Goal: Task Accomplishment & Management: Manage account settings

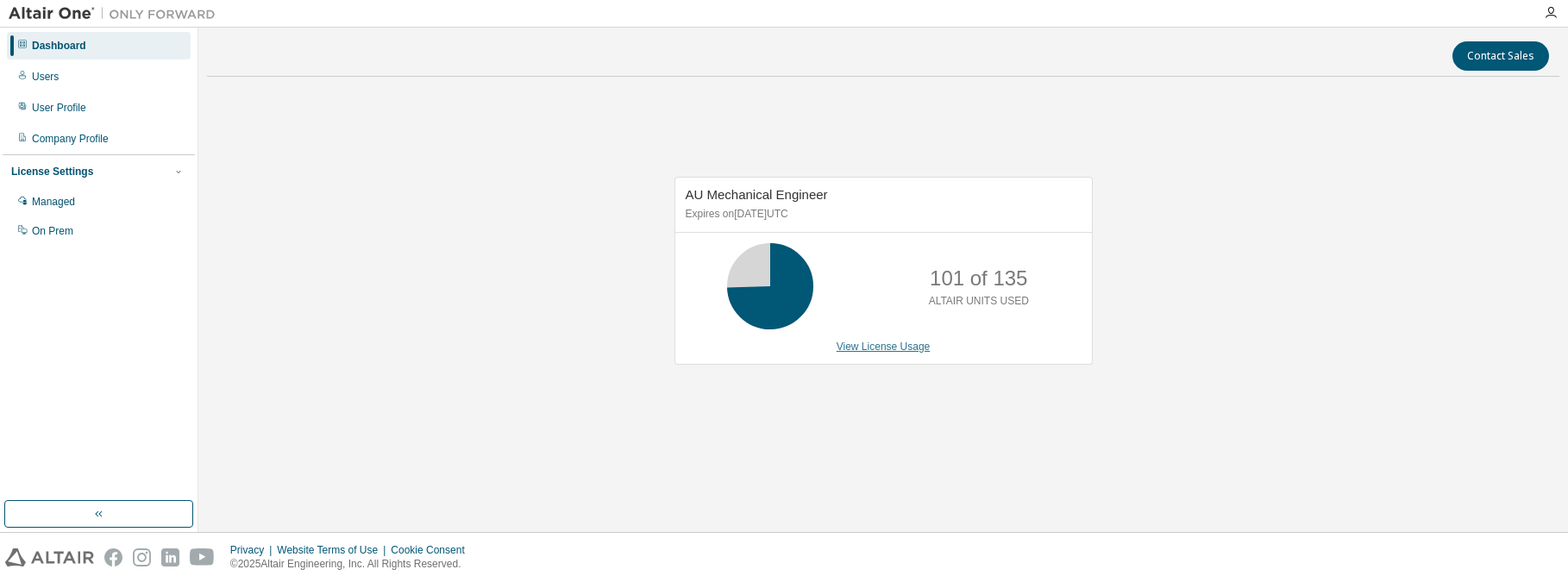
click at [883, 349] on link "View License Usage" at bounding box center [884, 346] width 94 height 12
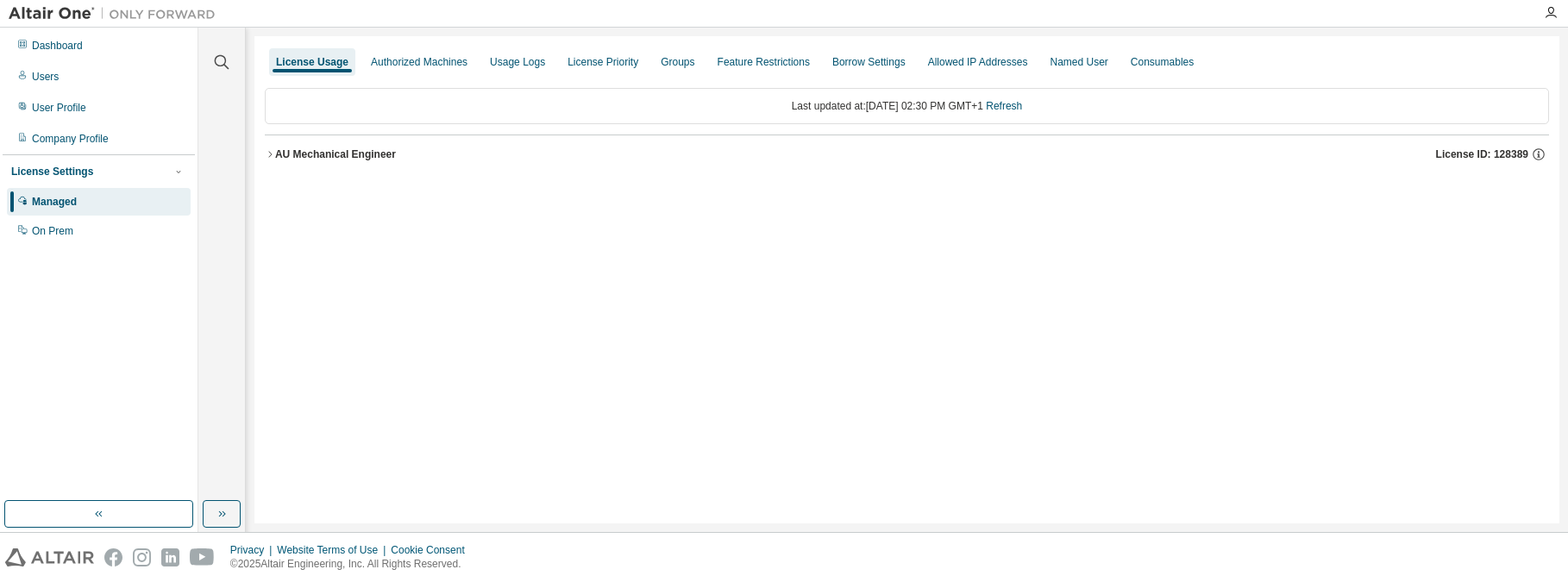
click at [272, 153] on icon "button" at bounding box center [270, 154] width 10 height 10
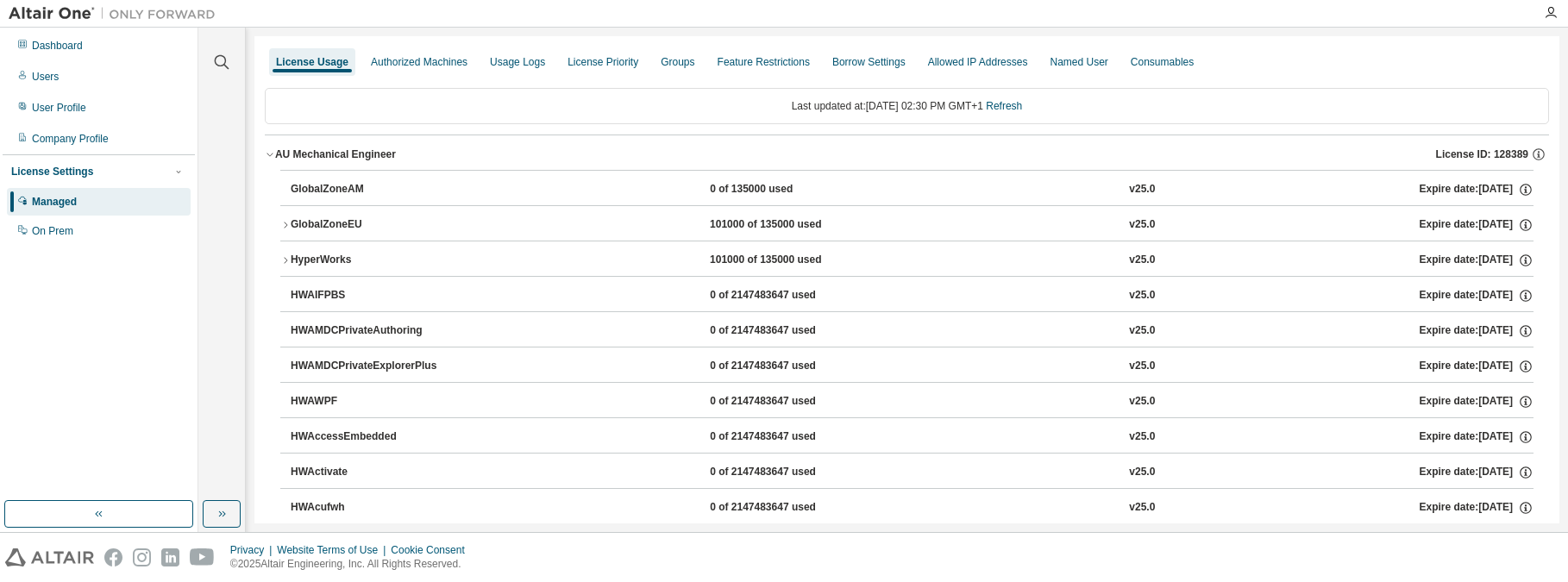
click at [287, 260] on icon "button" at bounding box center [285, 260] width 10 height 10
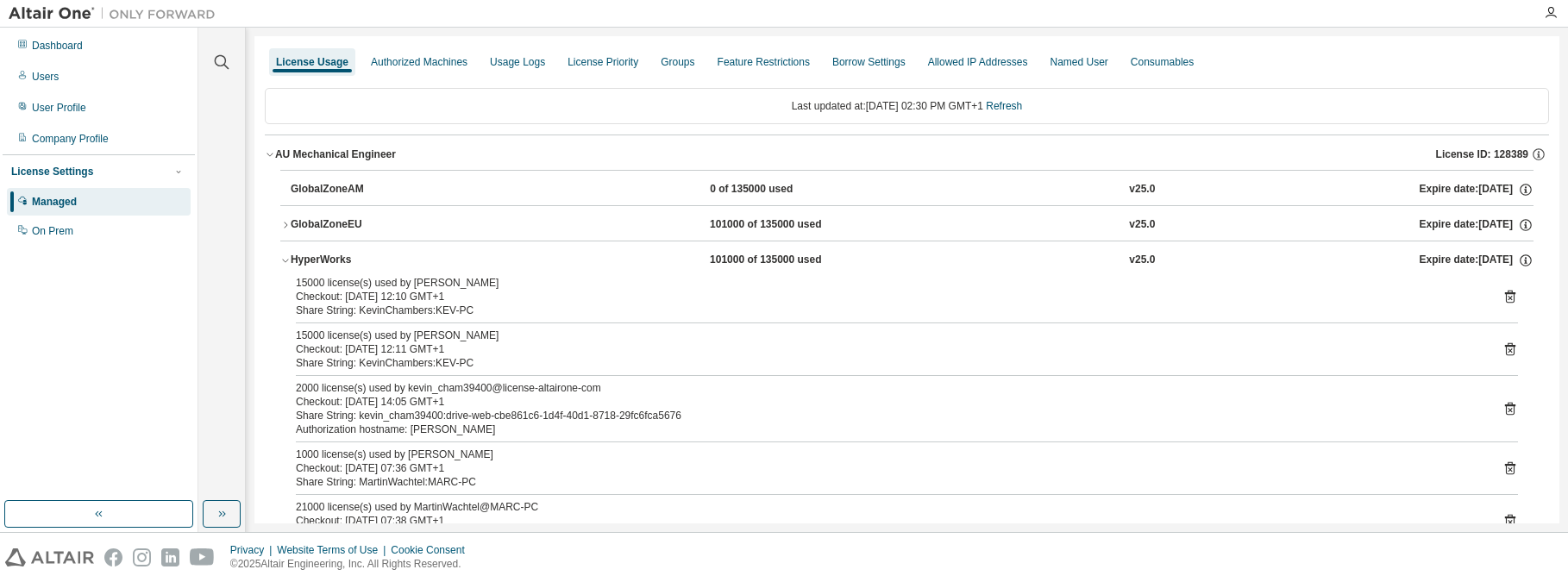
click at [287, 260] on icon "button" at bounding box center [285, 260] width 10 height 10
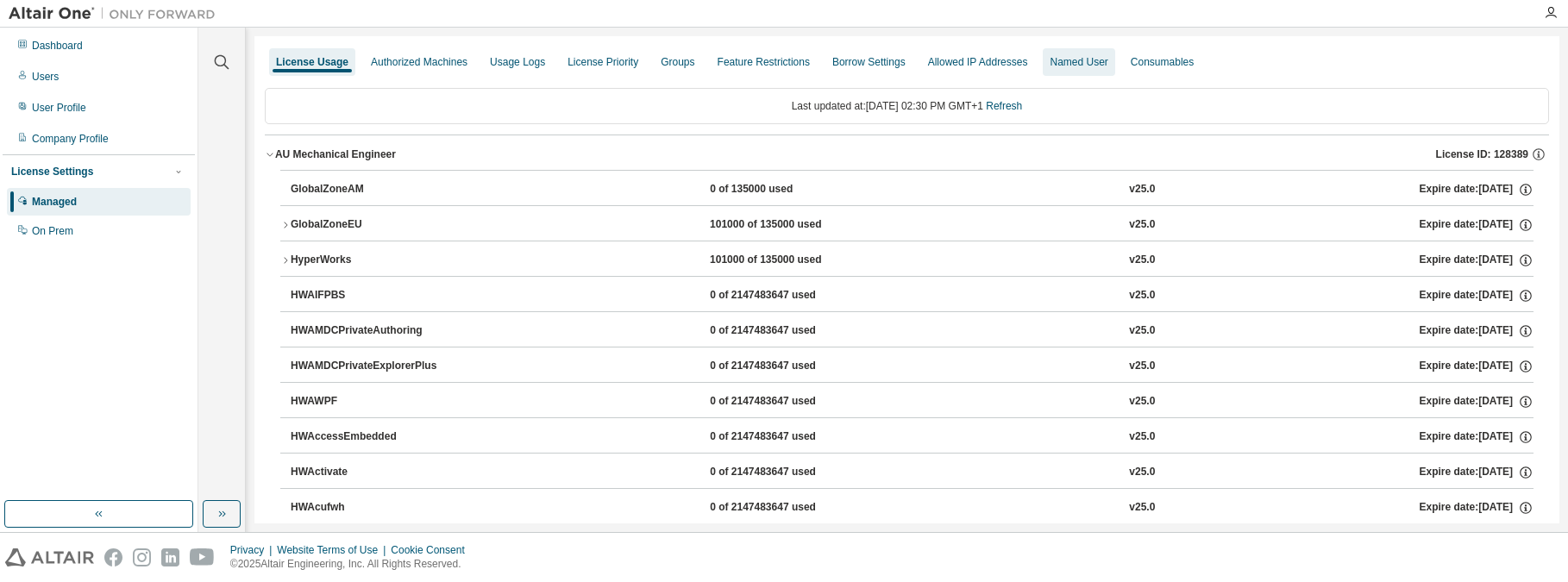
click at [1063, 70] on div "Named User" at bounding box center [1078, 62] width 71 height 28
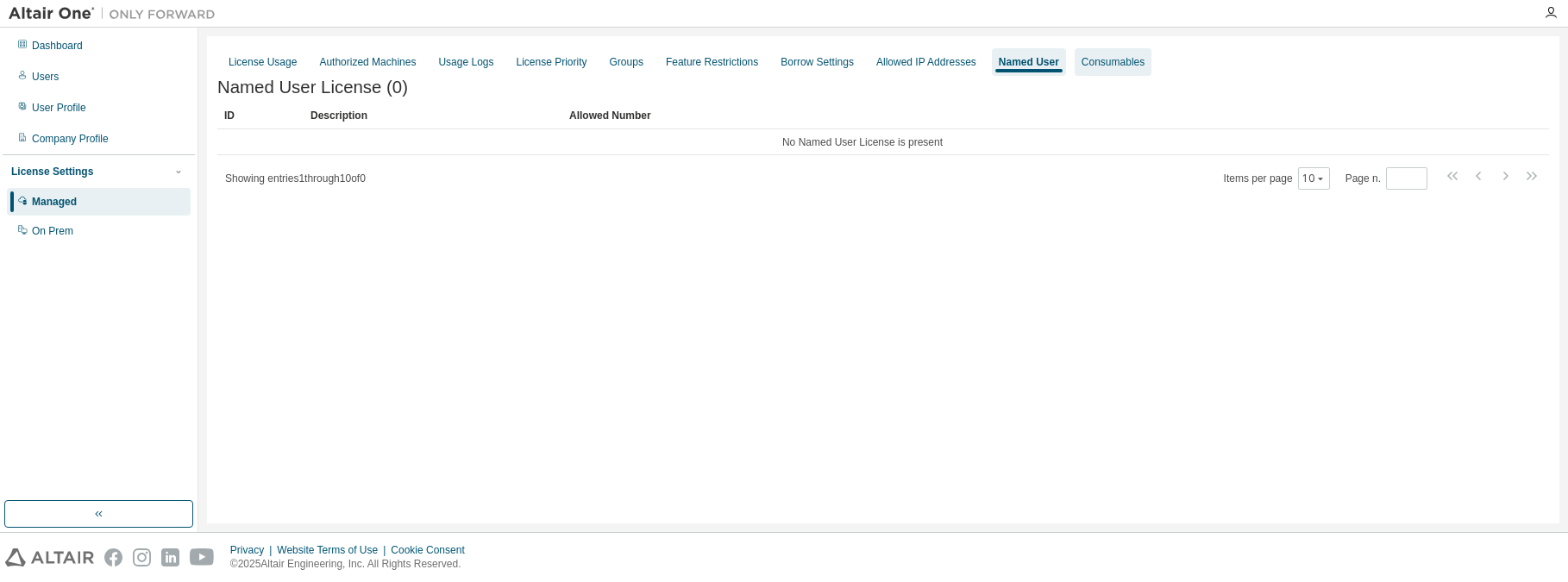
click at [1088, 64] on div "Consumables" at bounding box center [1113, 62] width 63 height 14
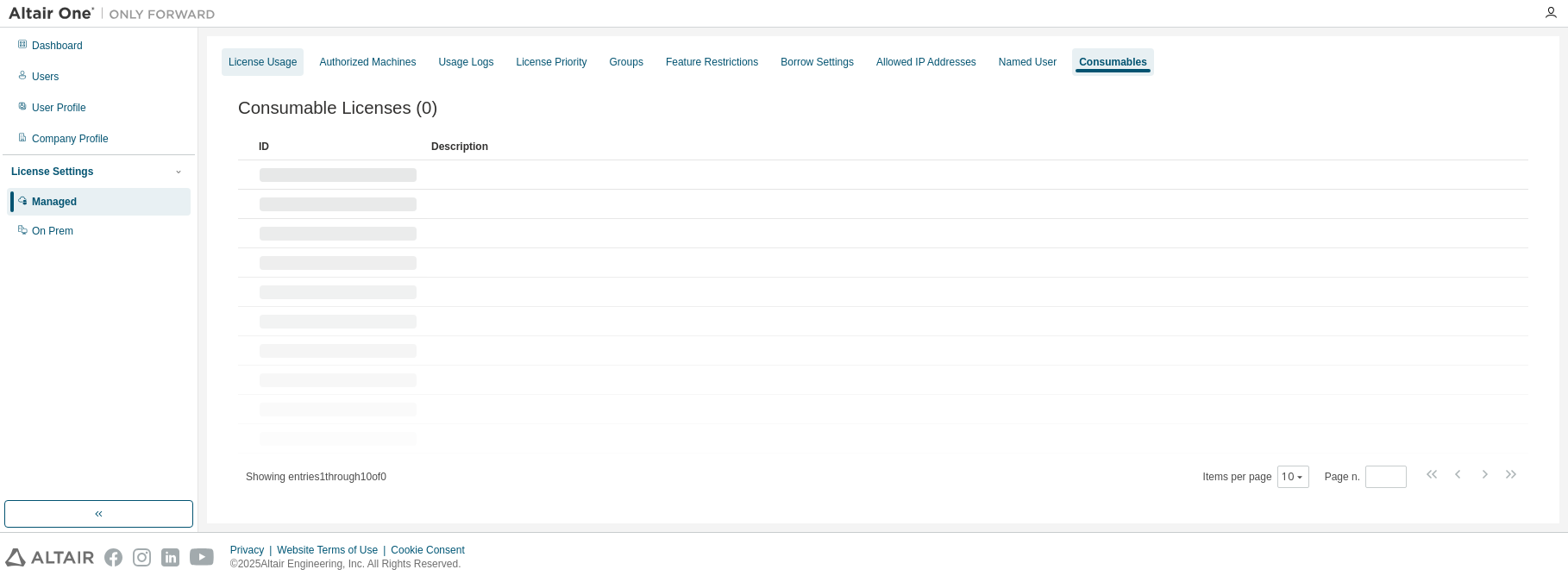
click at [270, 58] on div "License Usage" at bounding box center [262, 62] width 68 height 14
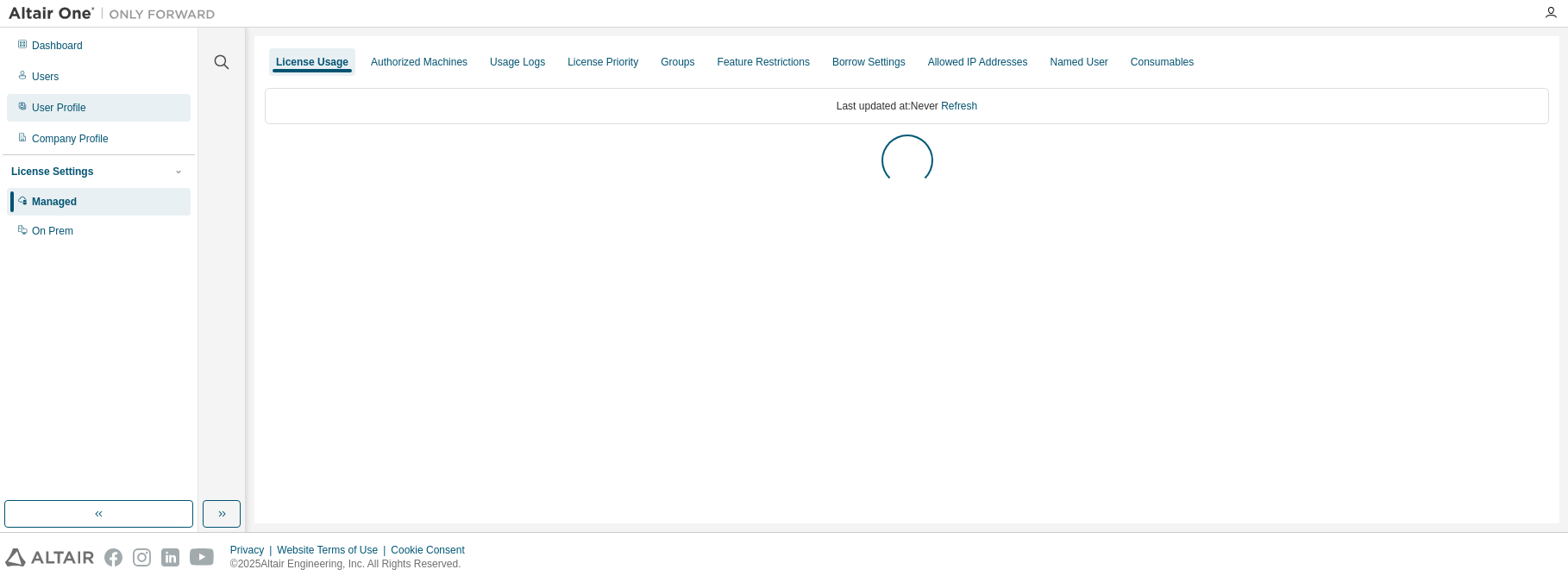
click at [63, 109] on div "User Profile" at bounding box center [59, 107] width 55 height 14
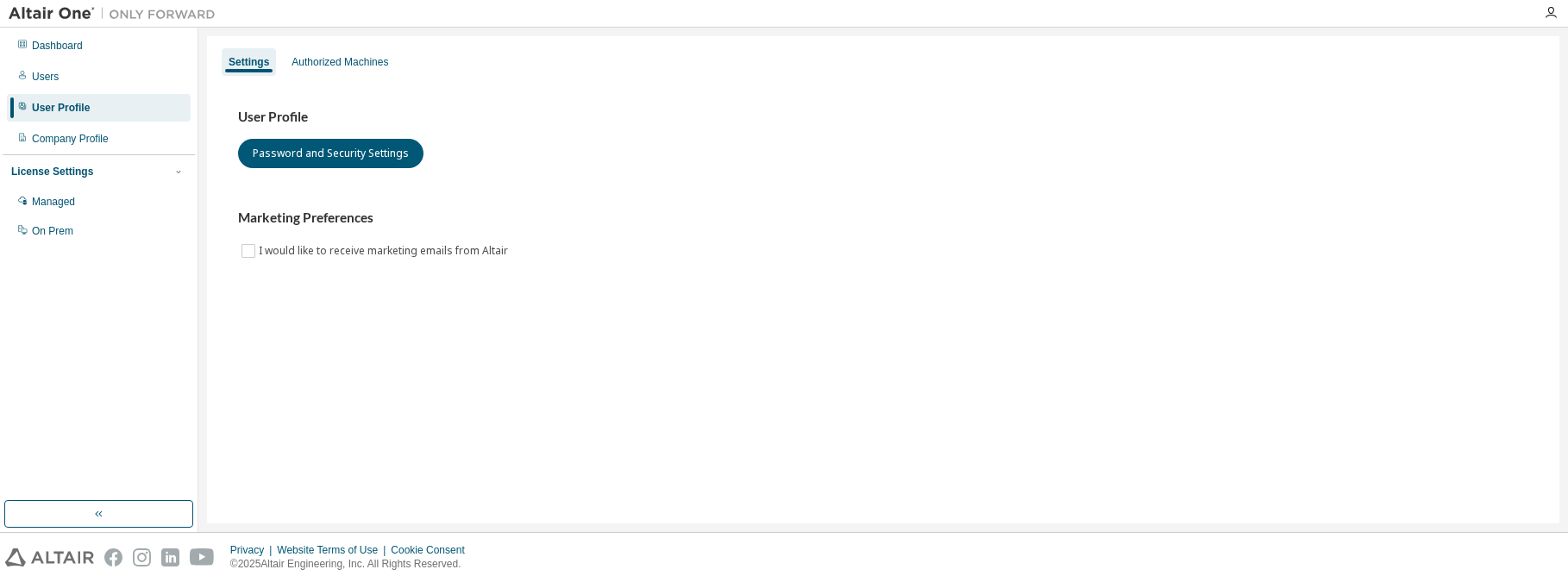
click at [53, 176] on div "License Settings" at bounding box center [52, 171] width 82 height 14
click at [179, 172] on icon "button" at bounding box center [177, 171] width 5 height 3
click at [71, 203] on div "Managed" at bounding box center [54, 201] width 43 height 14
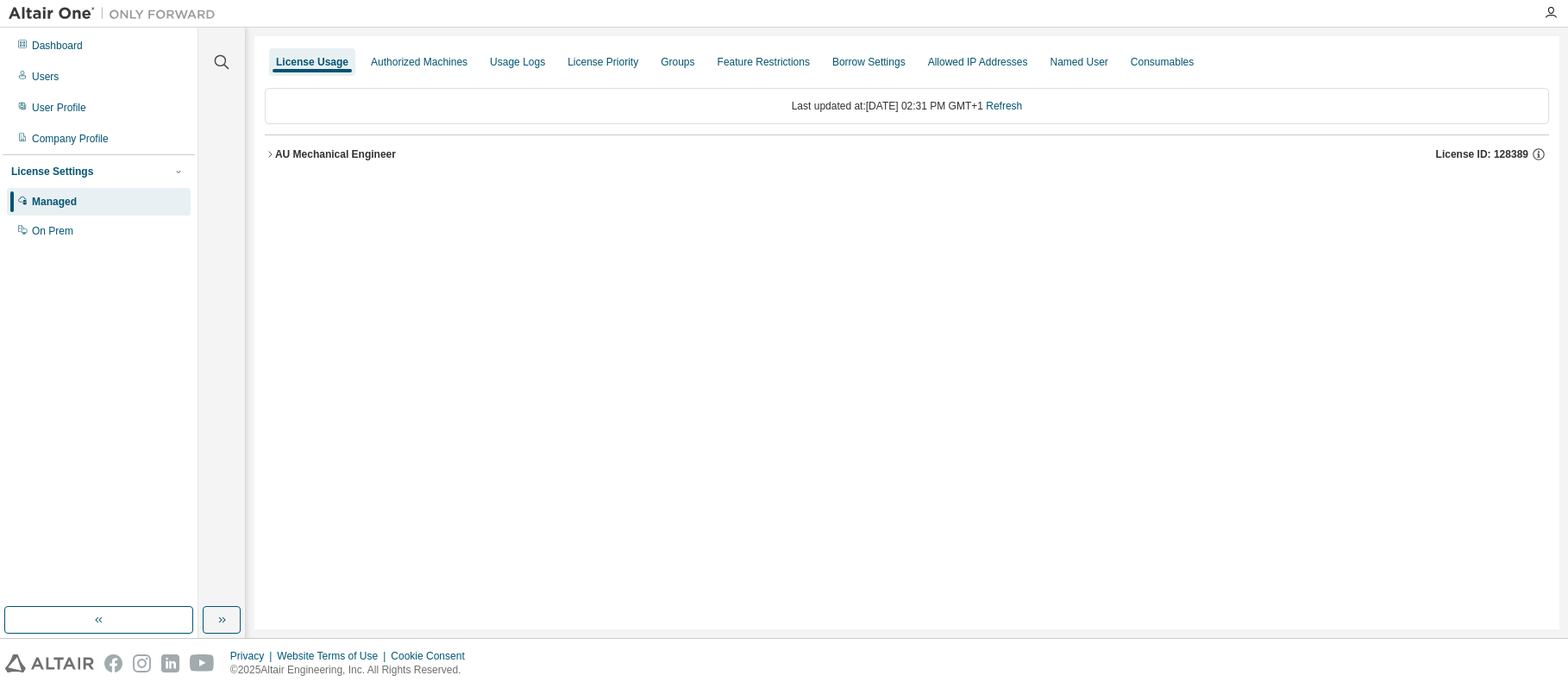
click at [271, 154] on icon "button" at bounding box center [270, 154] width 10 height 10
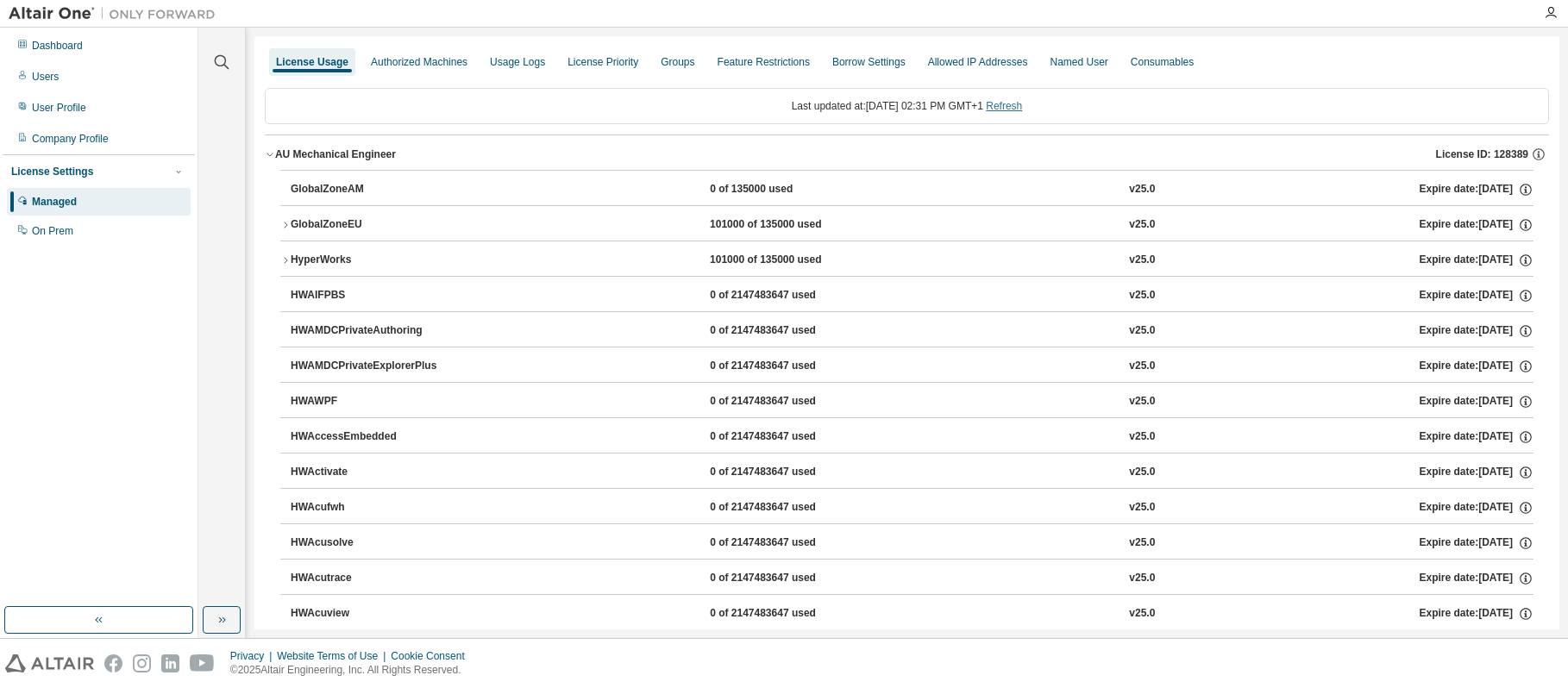
click at [1022, 103] on link "Refresh" at bounding box center [1003, 105] width 36 height 12
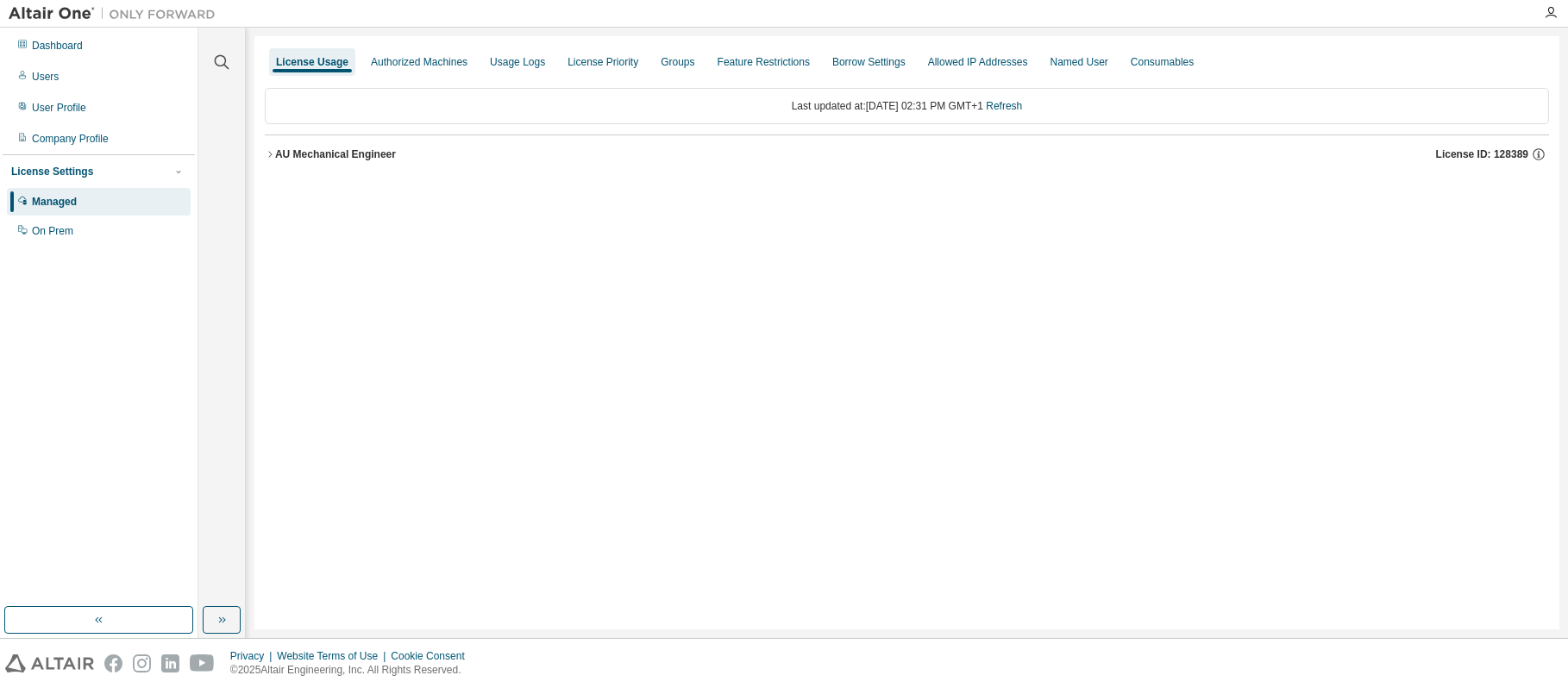
click at [271, 154] on icon "button" at bounding box center [270, 154] width 10 height 10
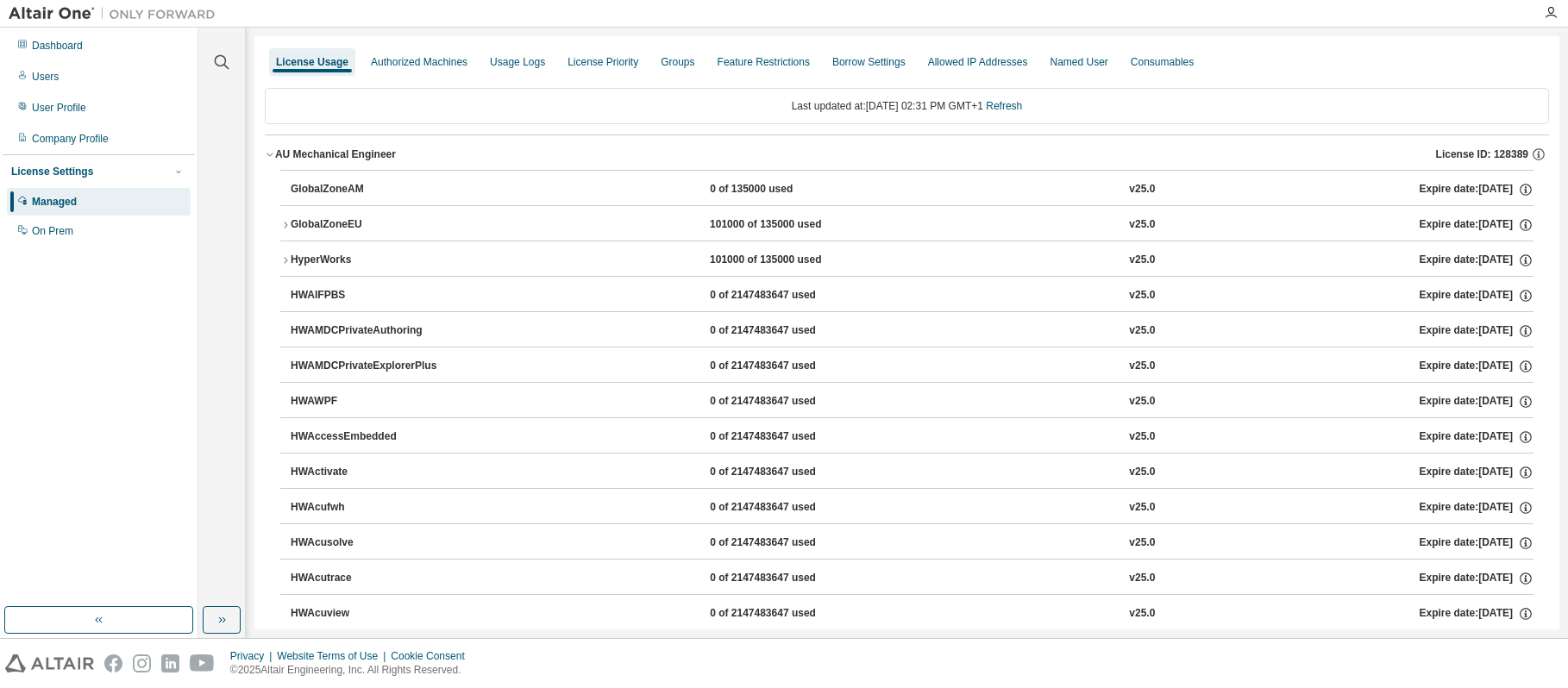
click at [285, 223] on icon "button" at bounding box center [286, 224] width 4 height 6
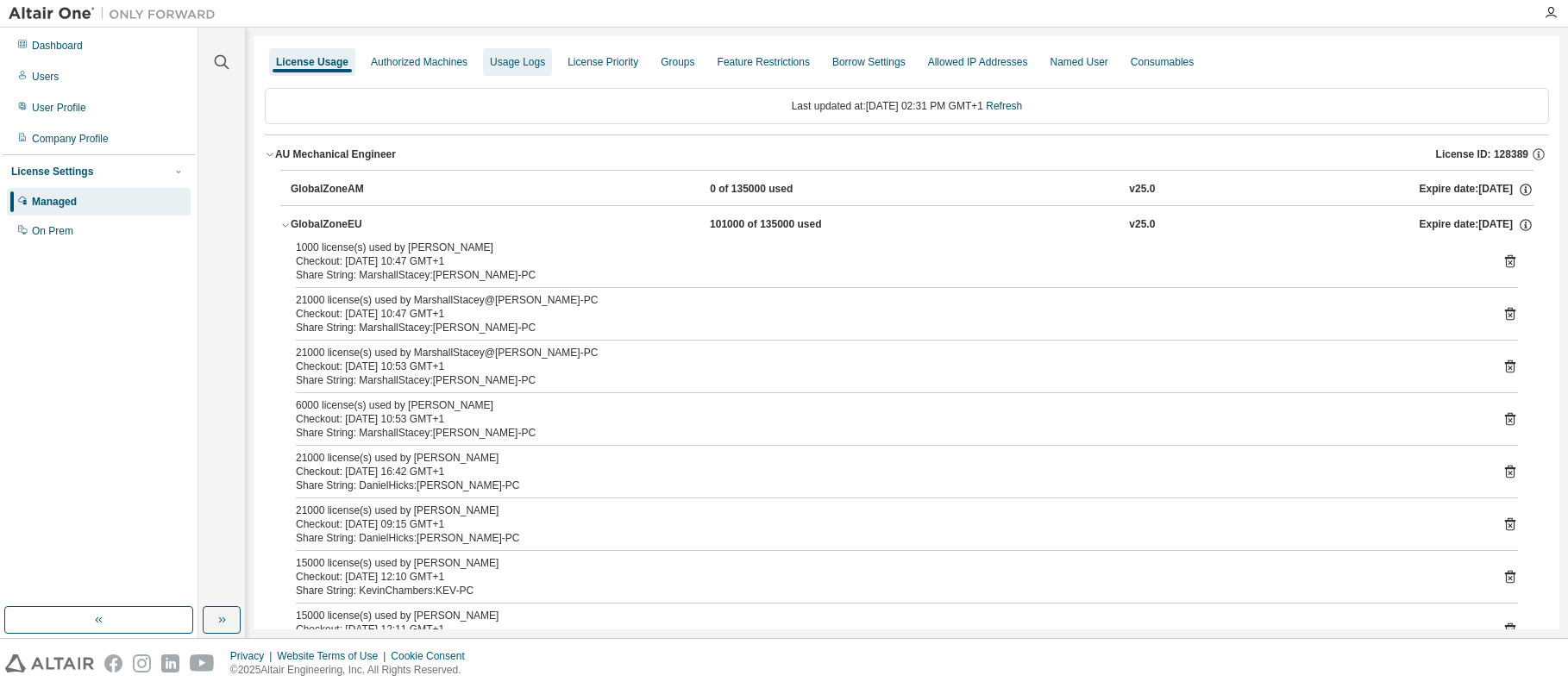
click at [512, 63] on div "Usage Logs" at bounding box center [517, 62] width 55 height 14
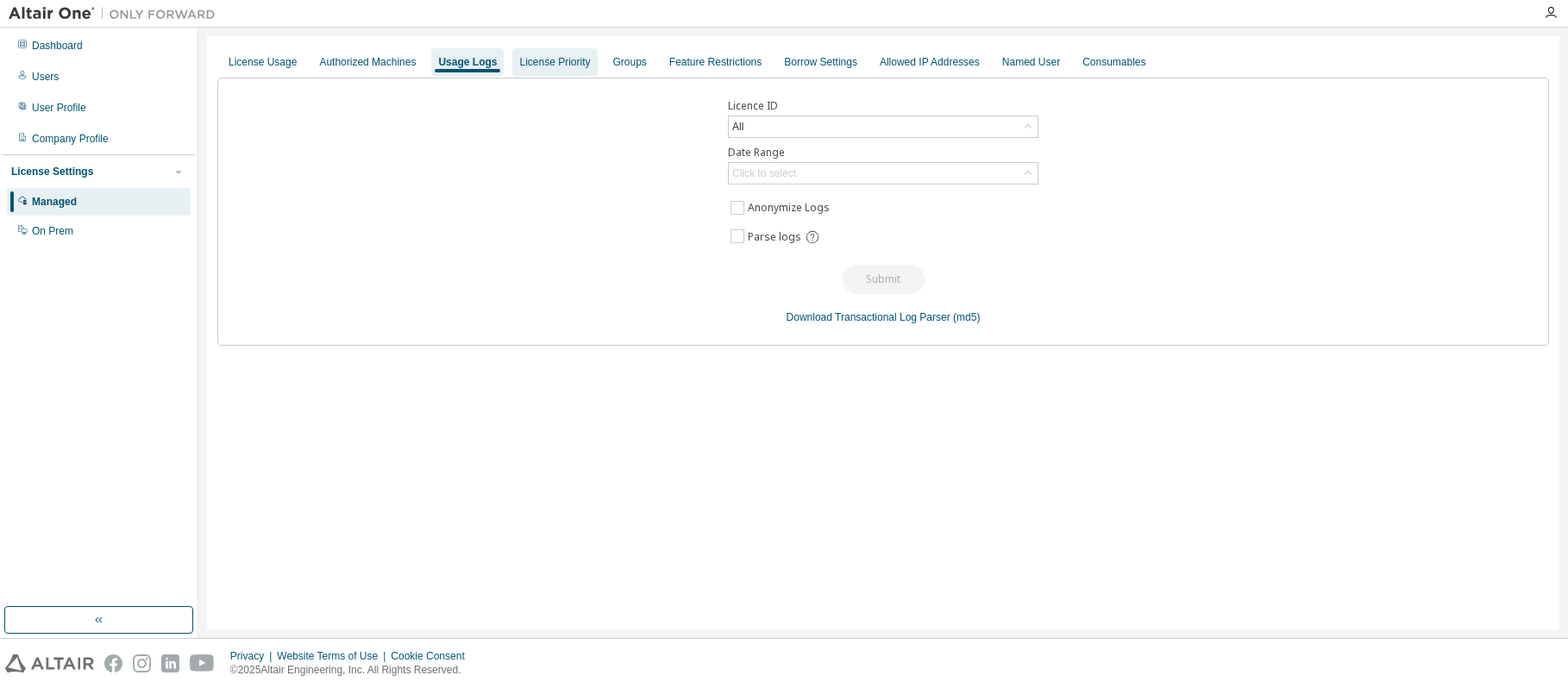
click at [541, 65] on div "License Priority" at bounding box center [554, 62] width 71 height 14
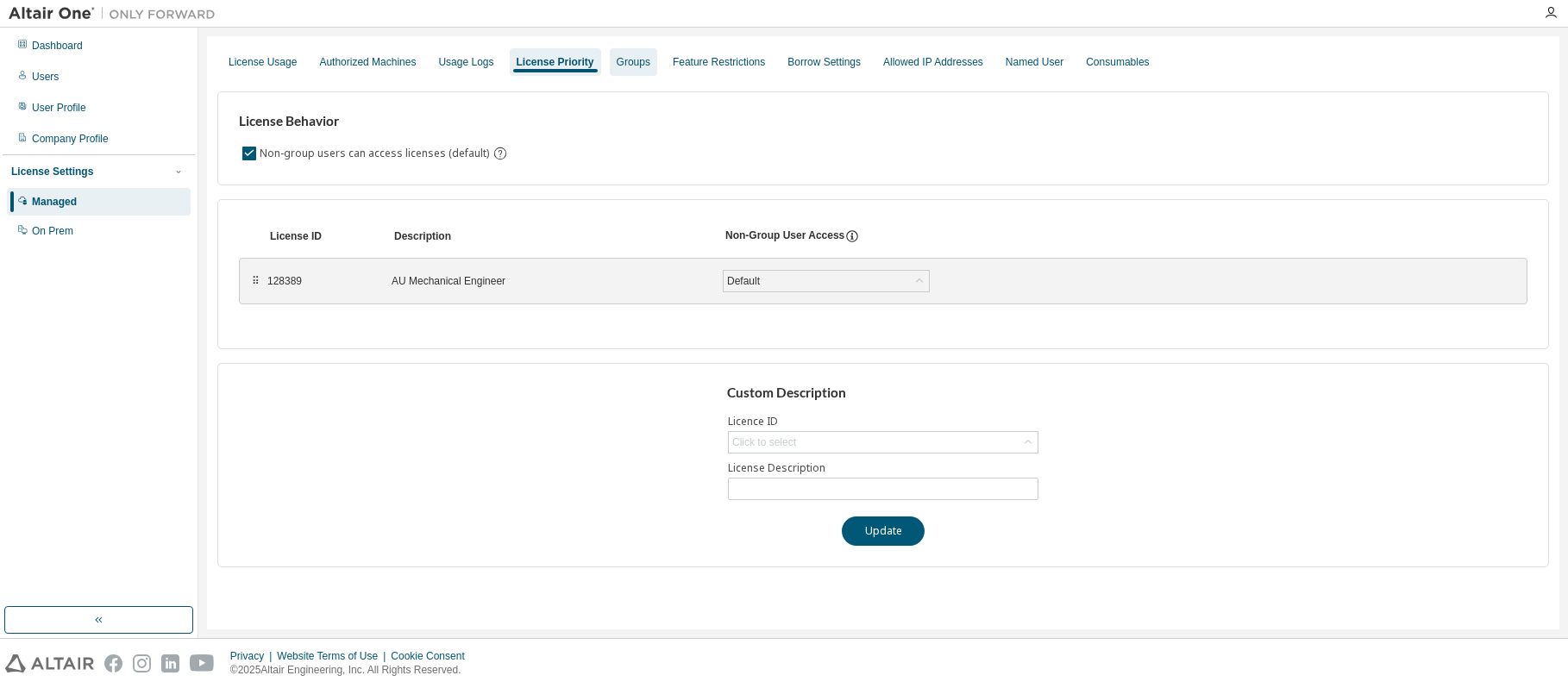
click at [624, 62] on div "Groups" at bounding box center [634, 62] width 33 height 14
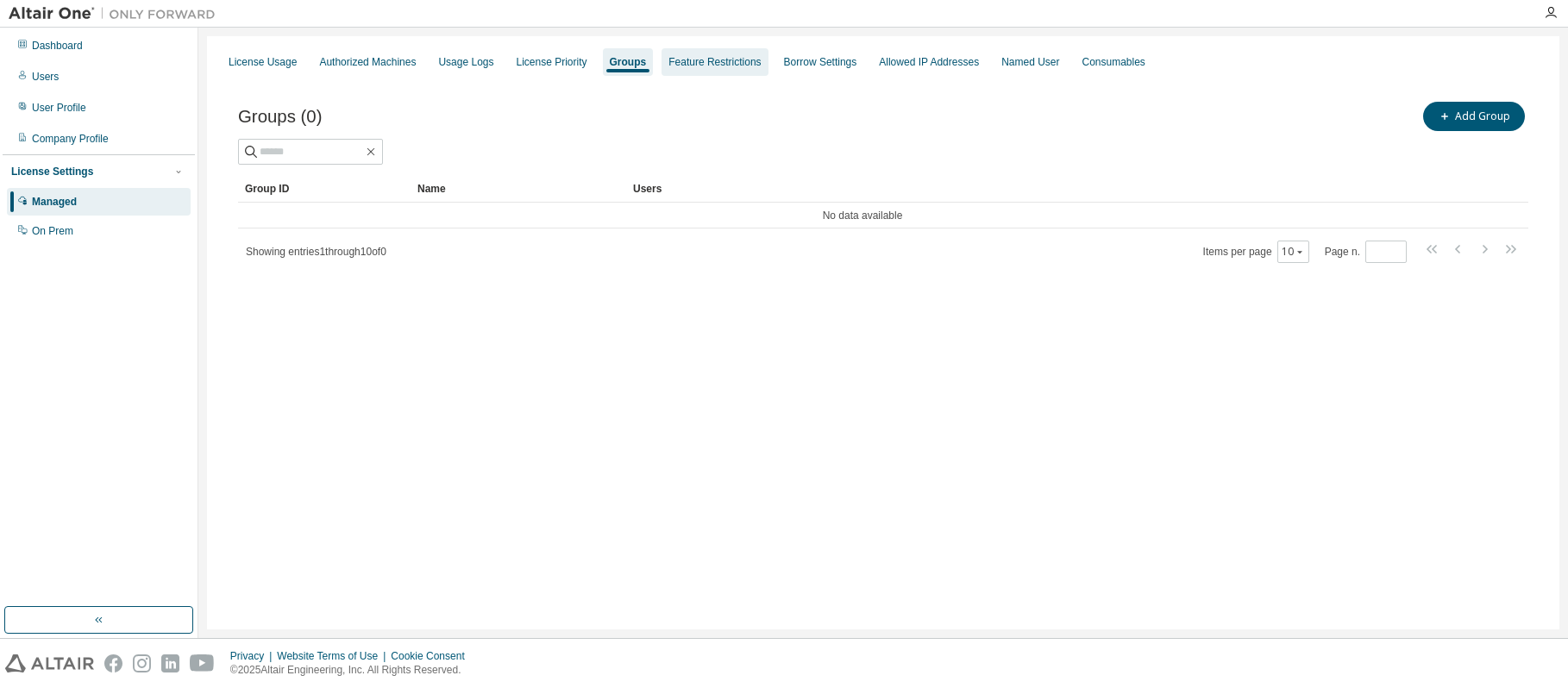
click at [692, 63] on div "Feature Restrictions" at bounding box center [715, 62] width 92 height 14
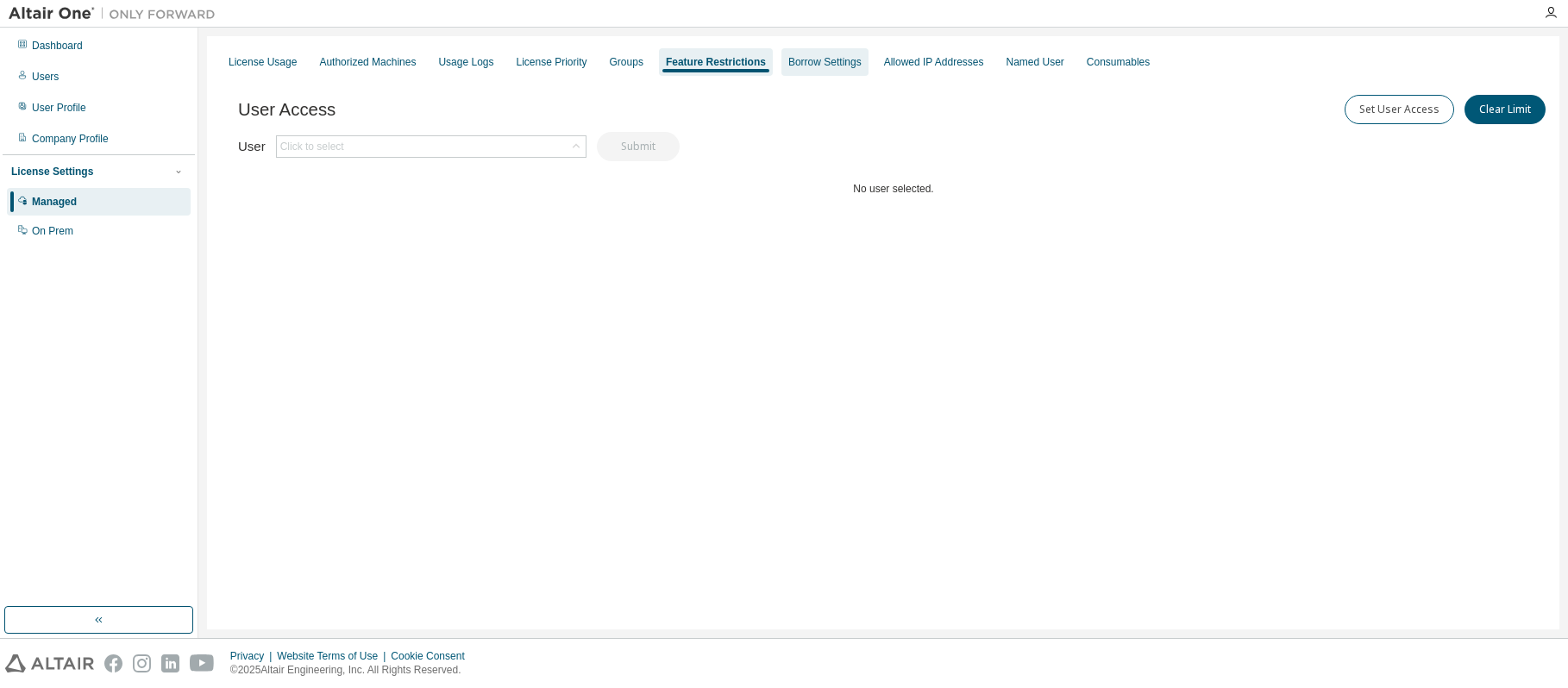
click at [821, 67] on div "Borrow Settings" at bounding box center [824, 62] width 73 height 14
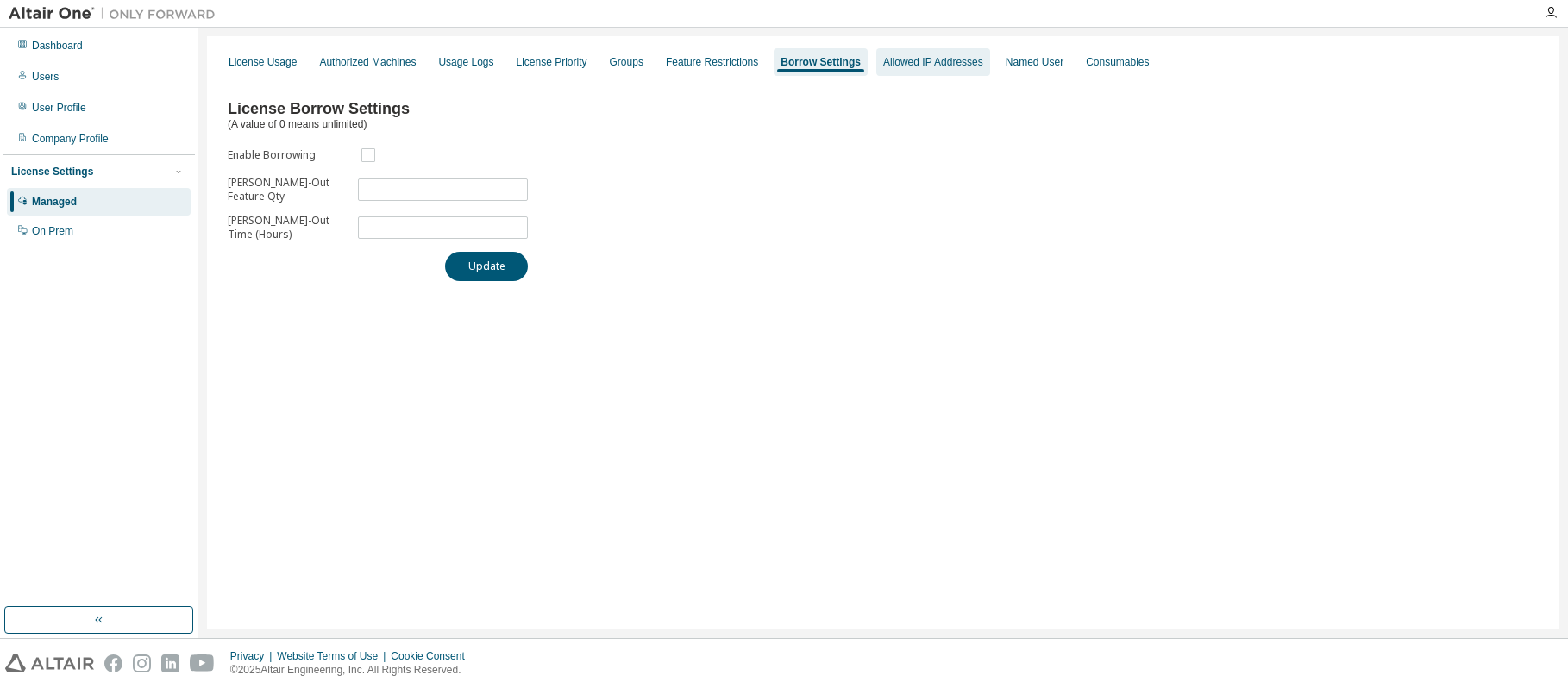
click at [896, 63] on div "Allowed IP Addresses" at bounding box center [933, 62] width 100 height 14
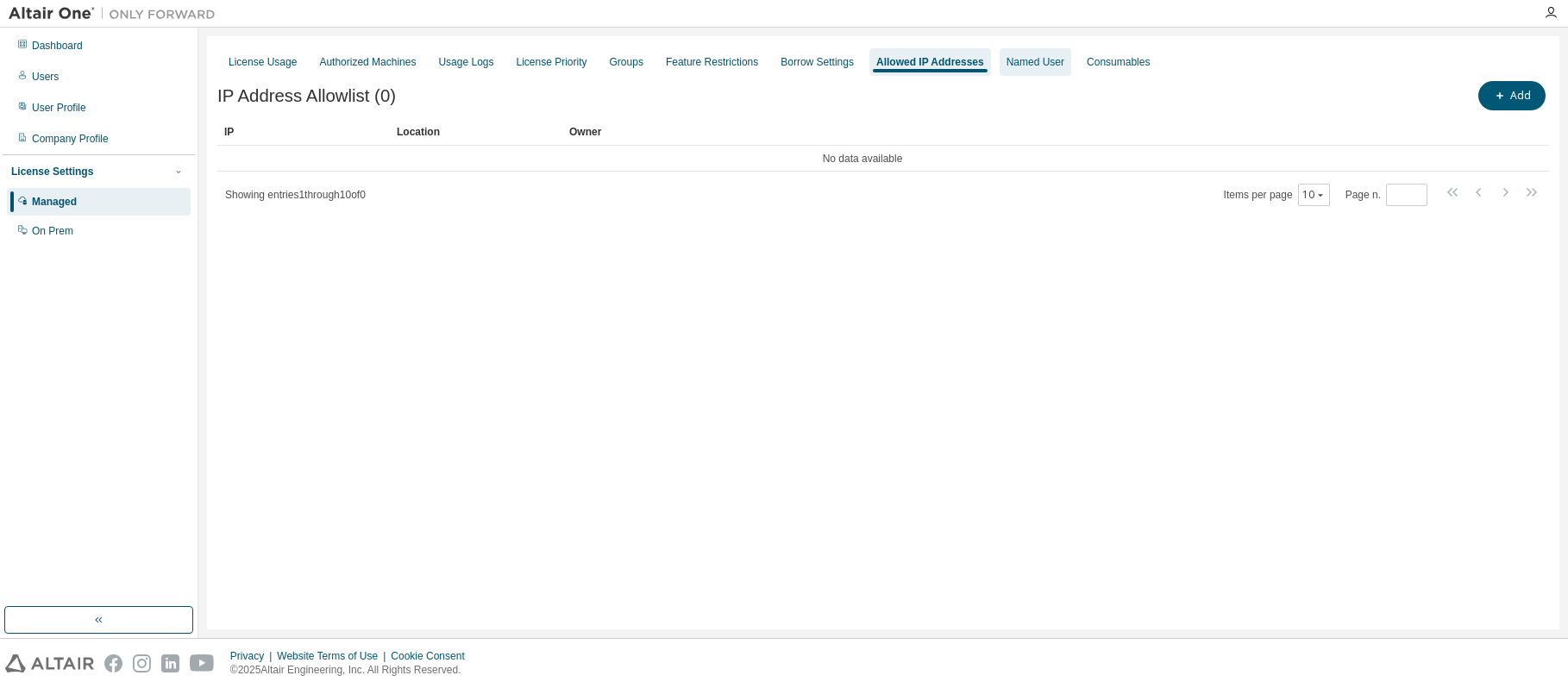
click at [1015, 66] on div "Named User" at bounding box center [1036, 62] width 58 height 14
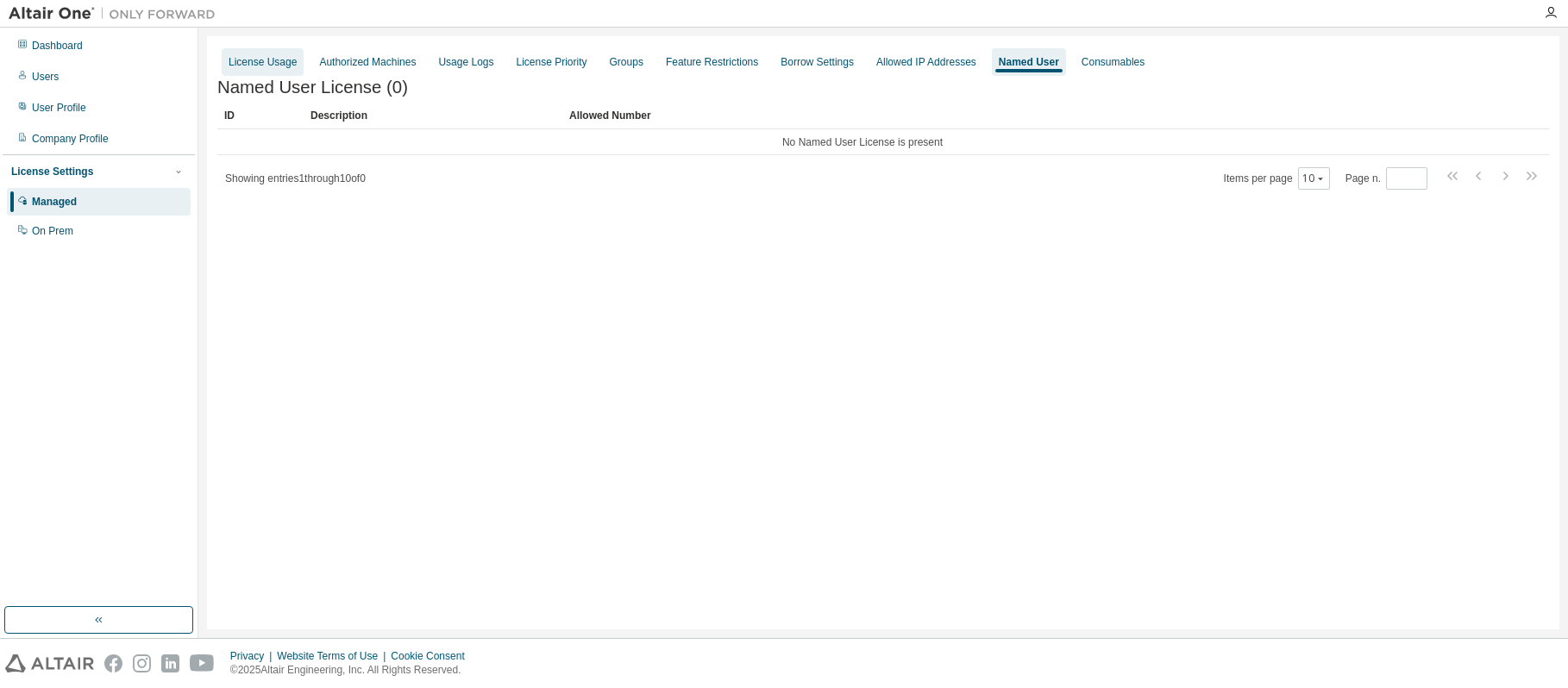
click at [266, 57] on div "License Usage" at bounding box center [262, 62] width 68 height 14
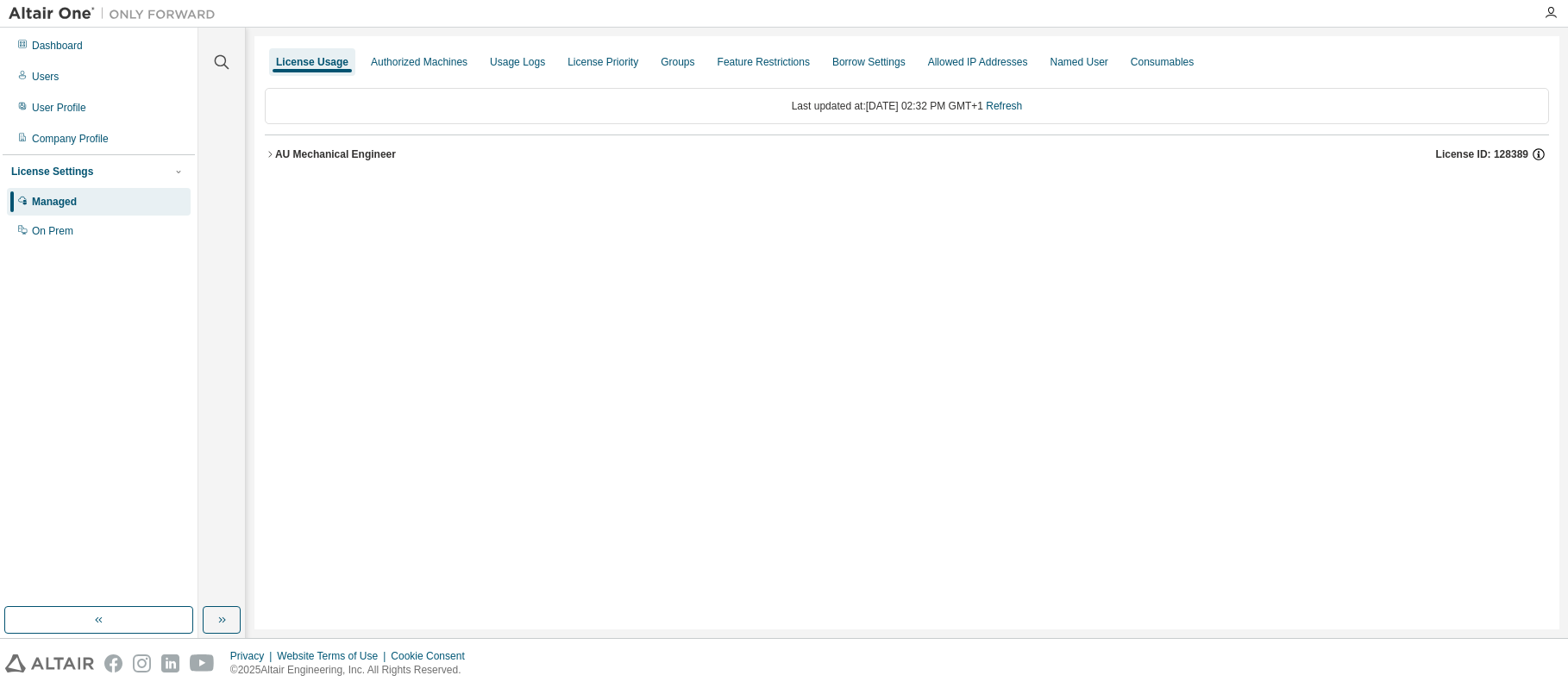
click at [1540, 155] on icon "button" at bounding box center [1538, 154] width 16 height 16
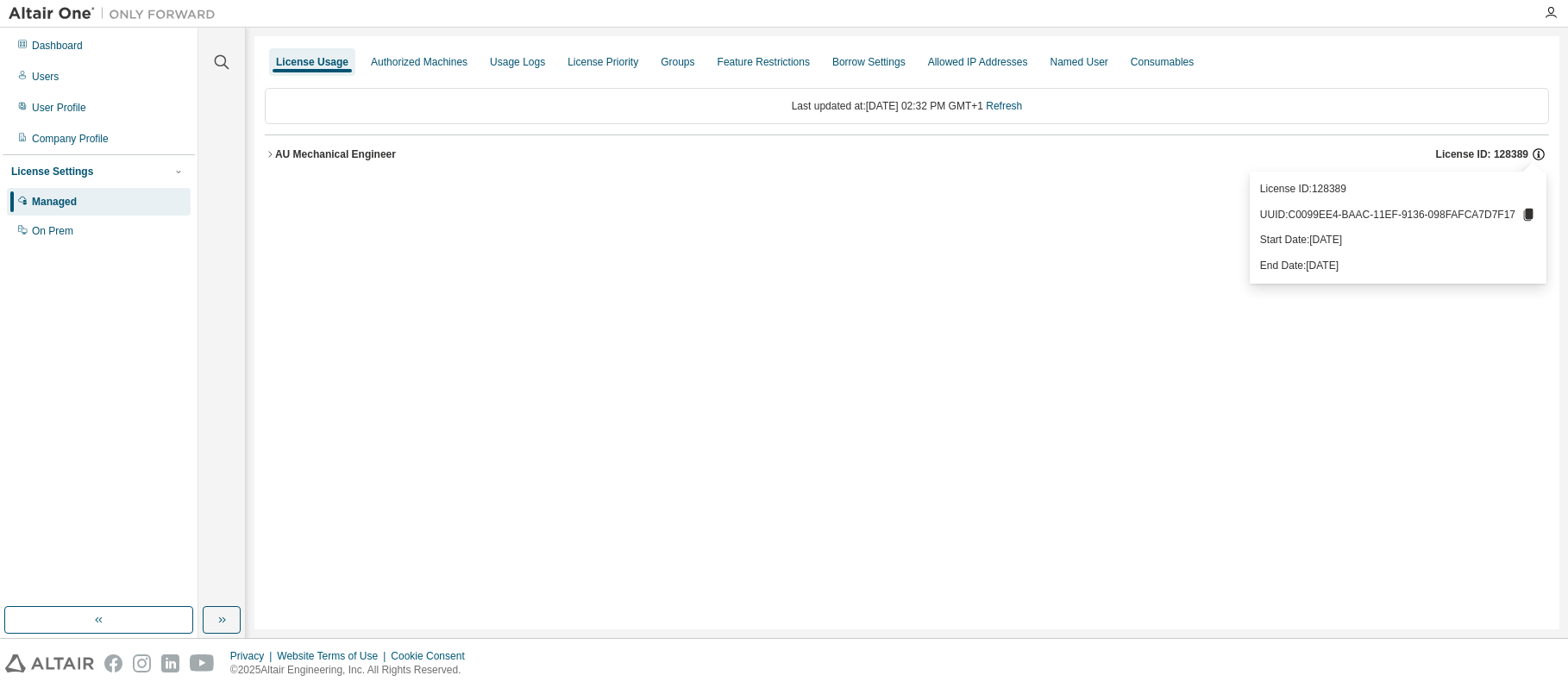
click at [1540, 155] on icon "button" at bounding box center [1538, 154] width 16 height 16
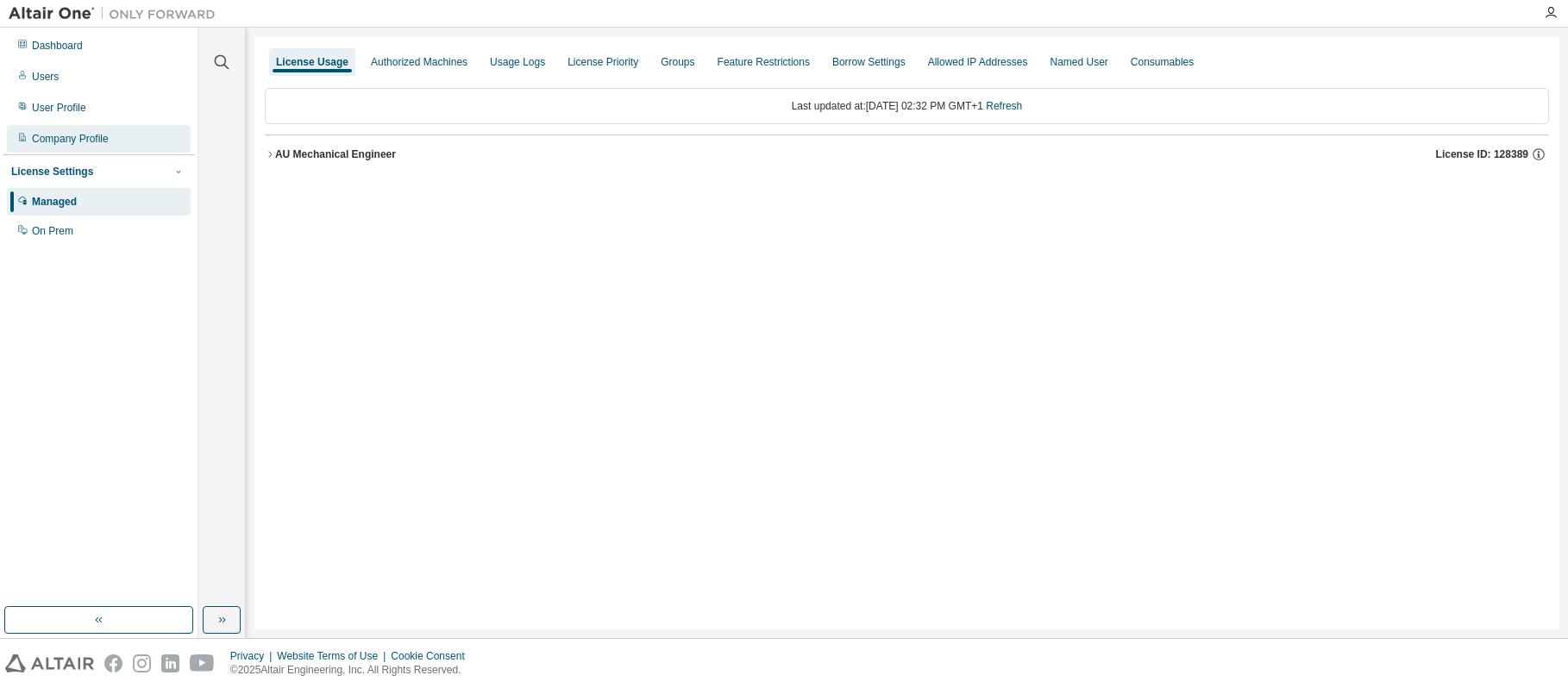
click at [86, 139] on div "Company Profile" at bounding box center [70, 139] width 77 height 14
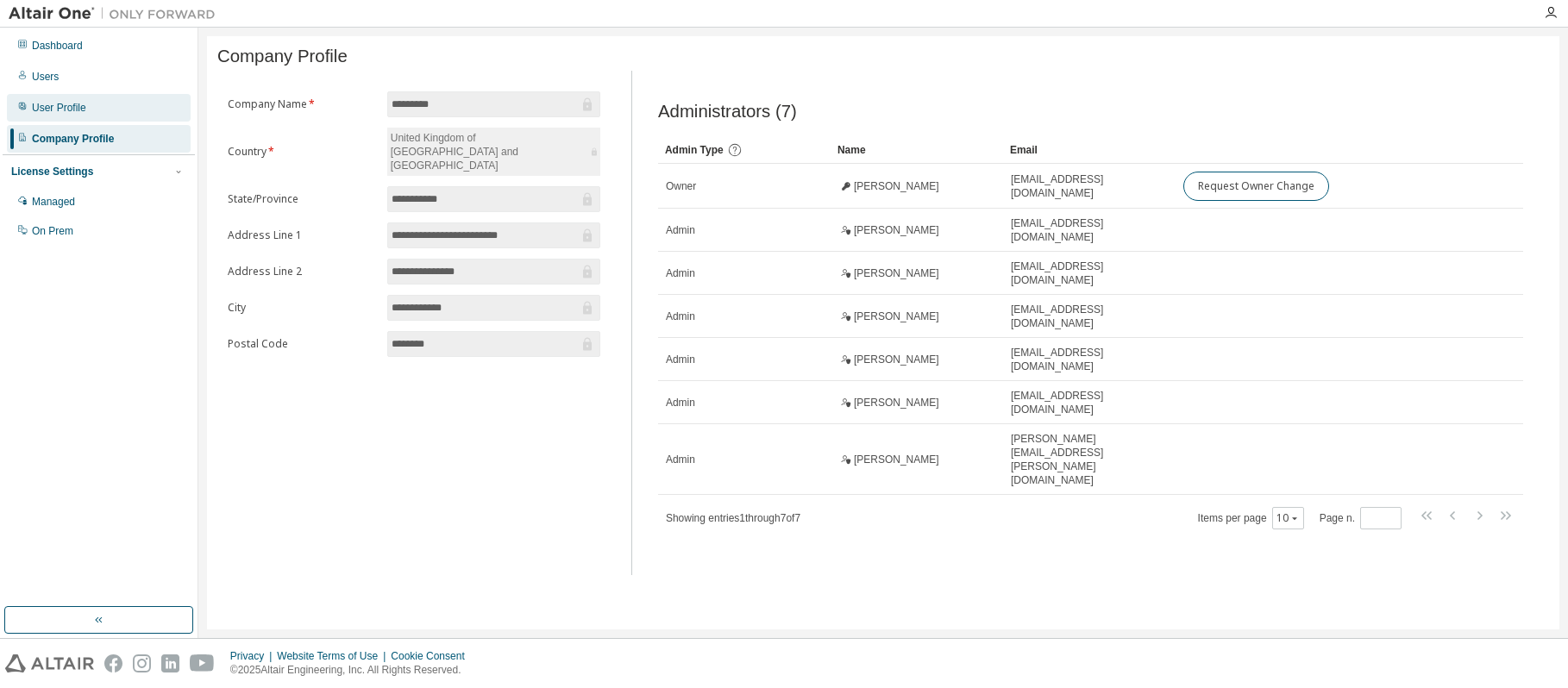
click at [57, 110] on div "User Profile" at bounding box center [59, 107] width 55 height 14
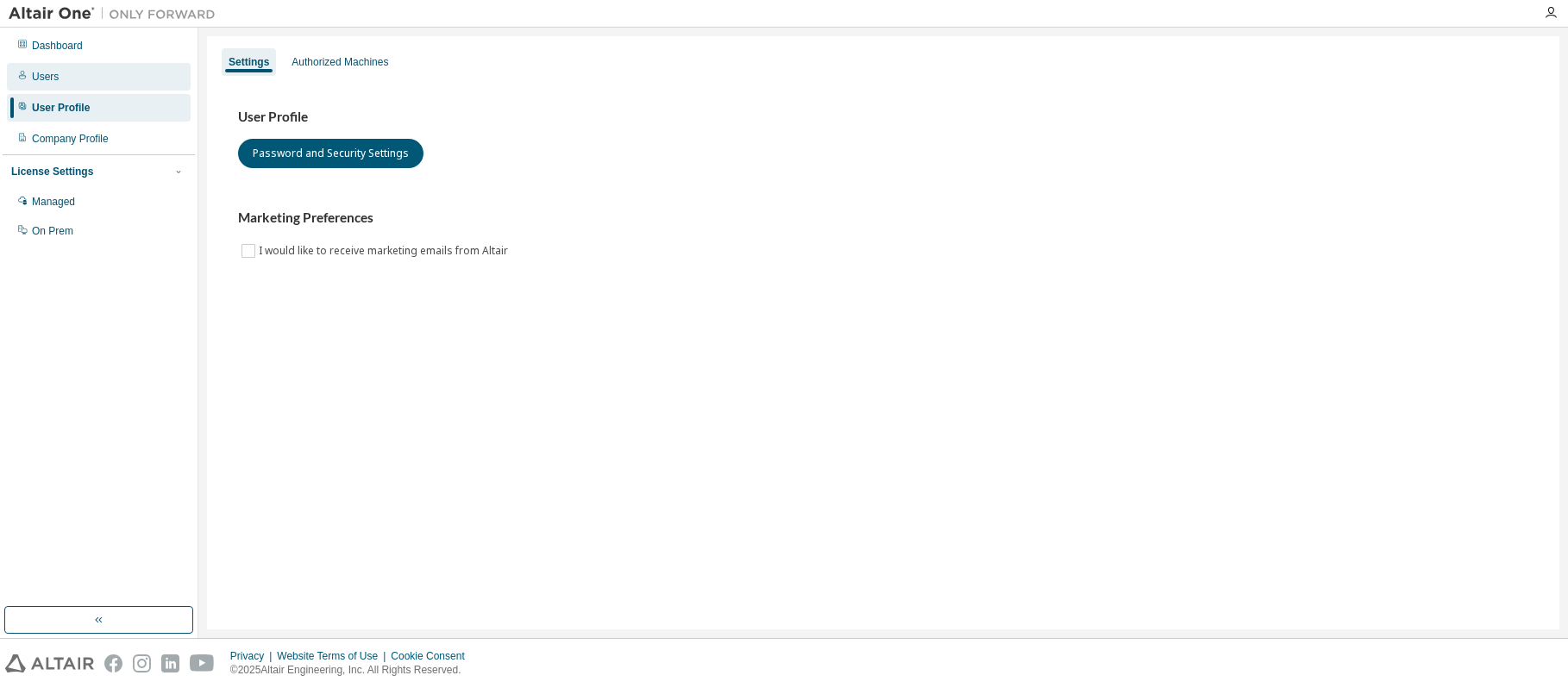
click at [39, 81] on div "Users" at bounding box center [45, 77] width 27 height 14
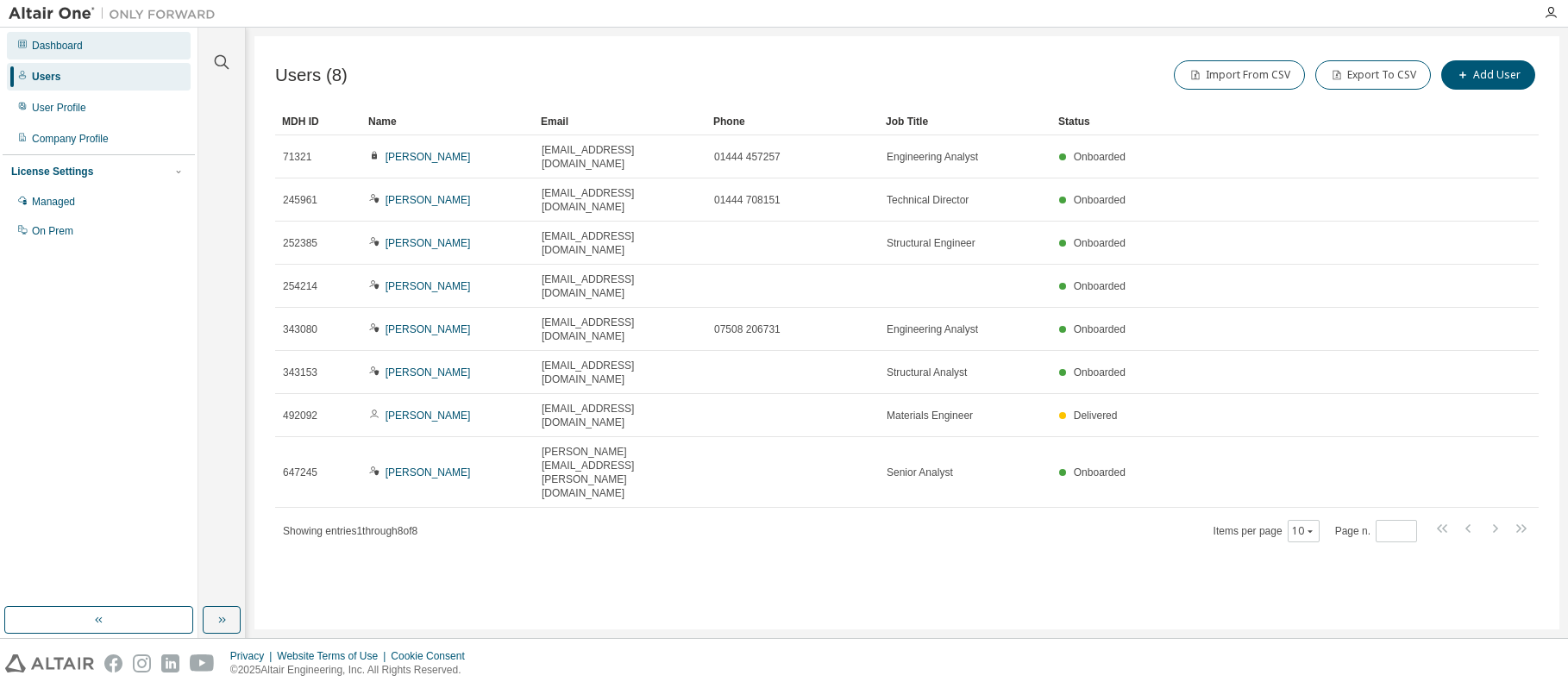
click at [45, 49] on div "Dashboard" at bounding box center [57, 45] width 51 height 14
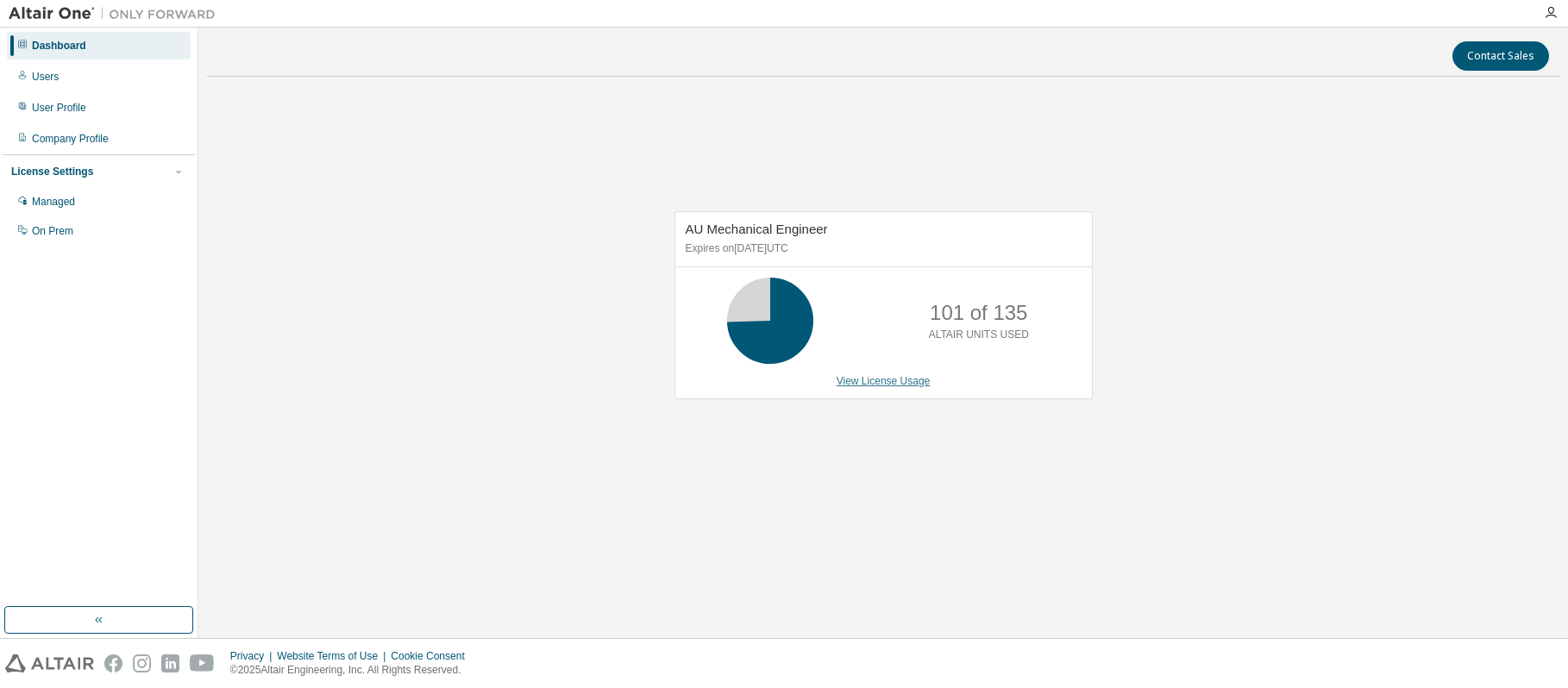
click at [881, 378] on link "View License Usage" at bounding box center [884, 380] width 94 height 12
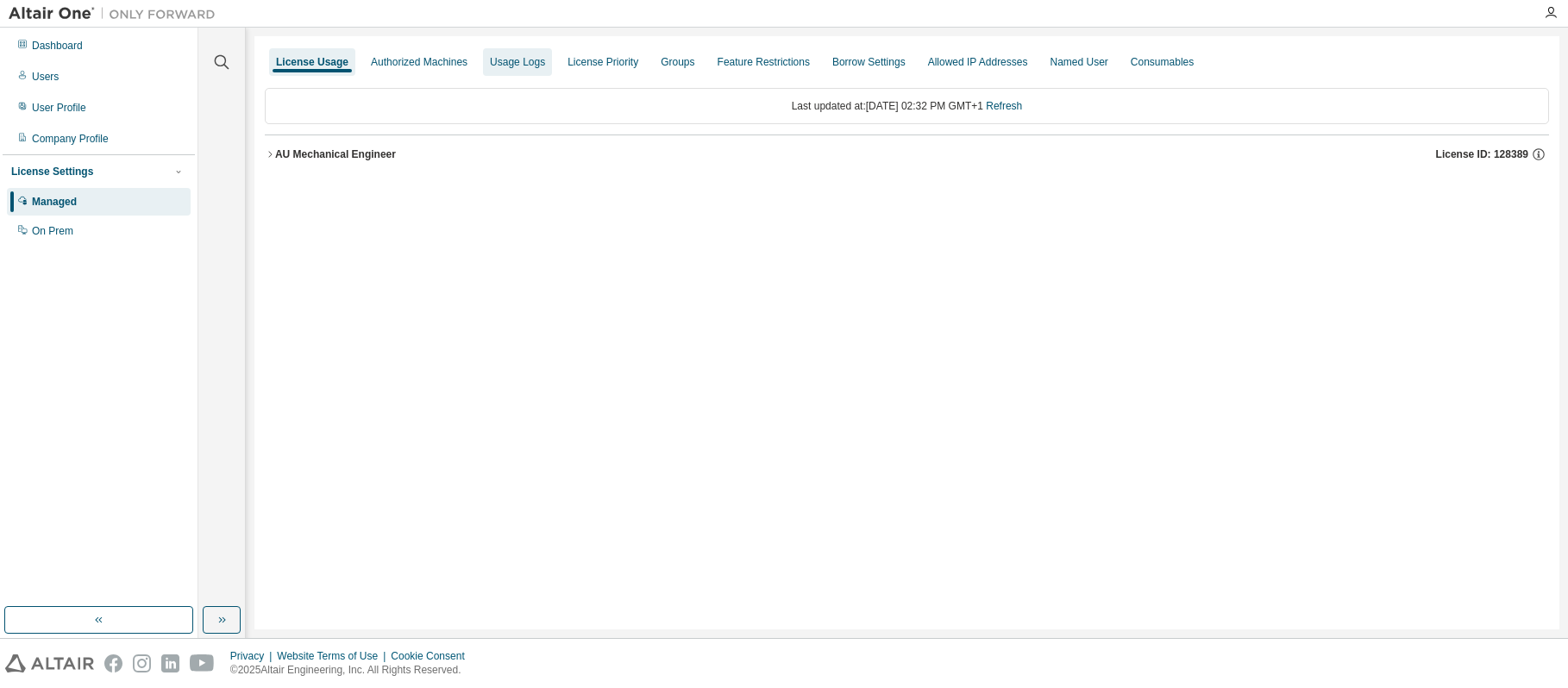
click at [519, 66] on div "Usage Logs" at bounding box center [517, 62] width 55 height 14
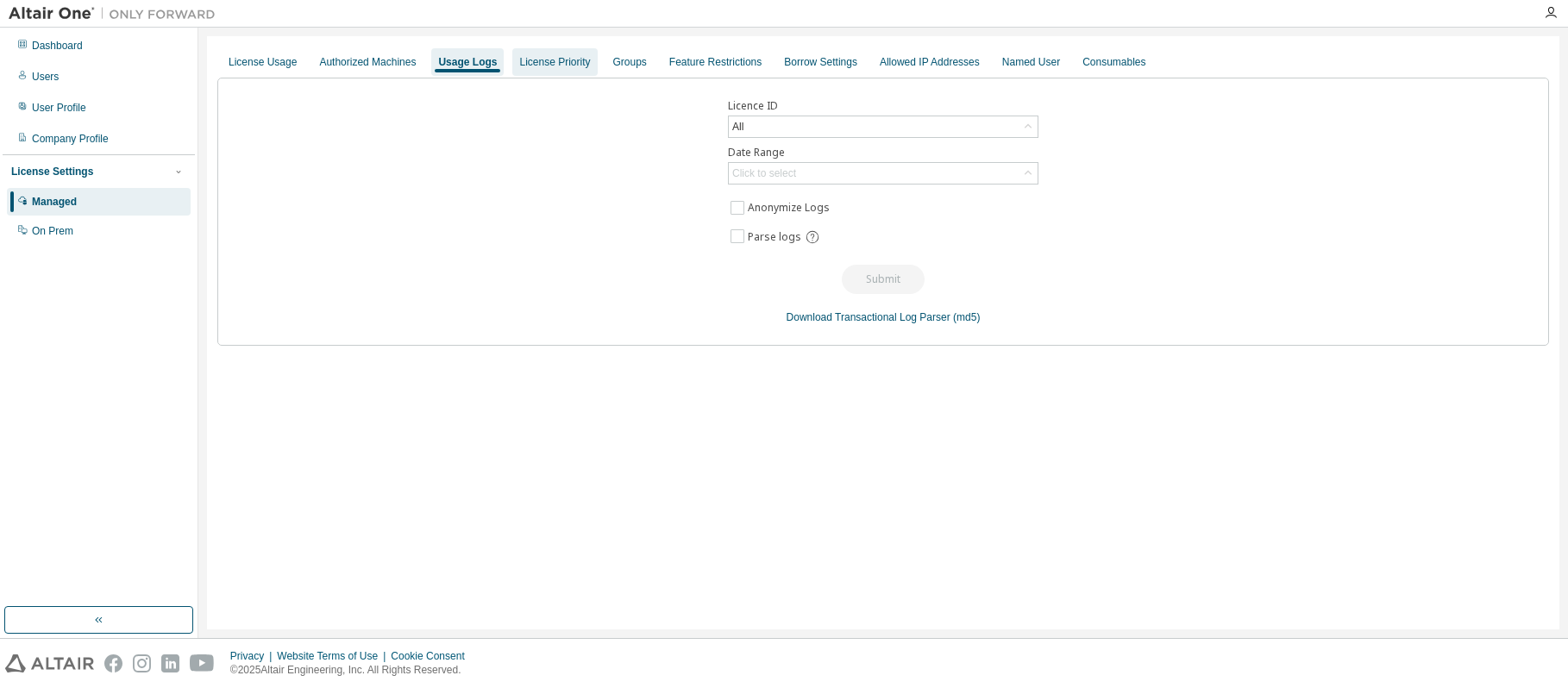
click at [566, 63] on div "License Priority" at bounding box center [554, 62] width 71 height 14
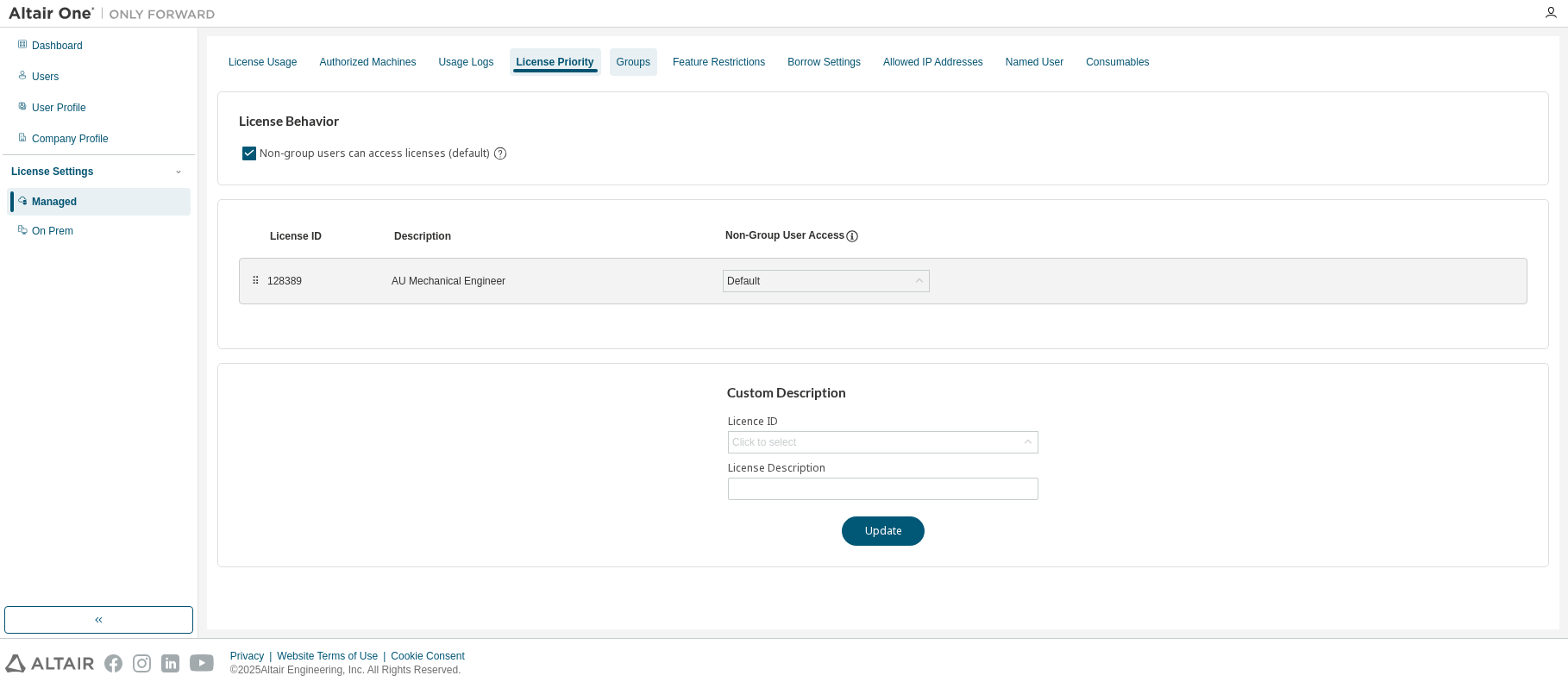
click at [617, 61] on div "Groups" at bounding box center [634, 62] width 33 height 14
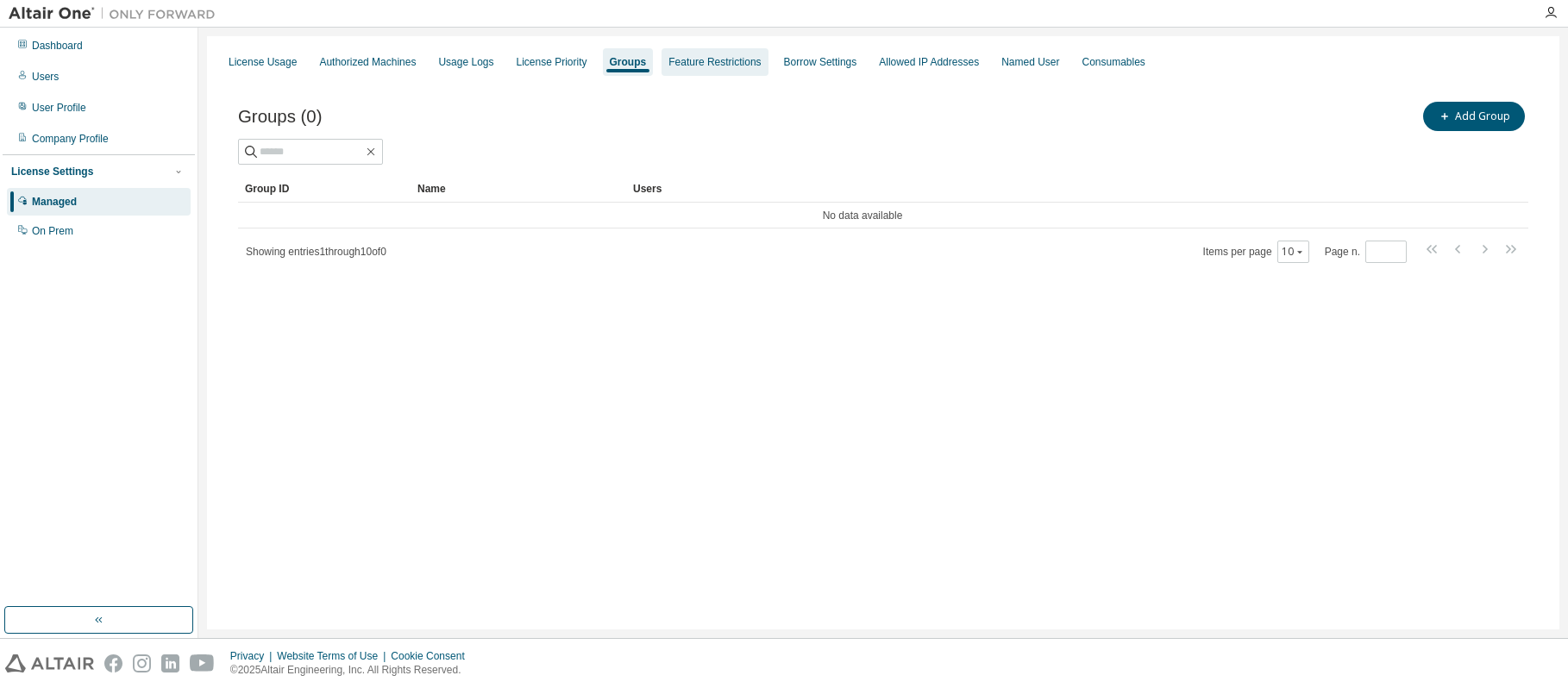
click at [687, 59] on div "Feature Restrictions" at bounding box center [715, 62] width 92 height 14
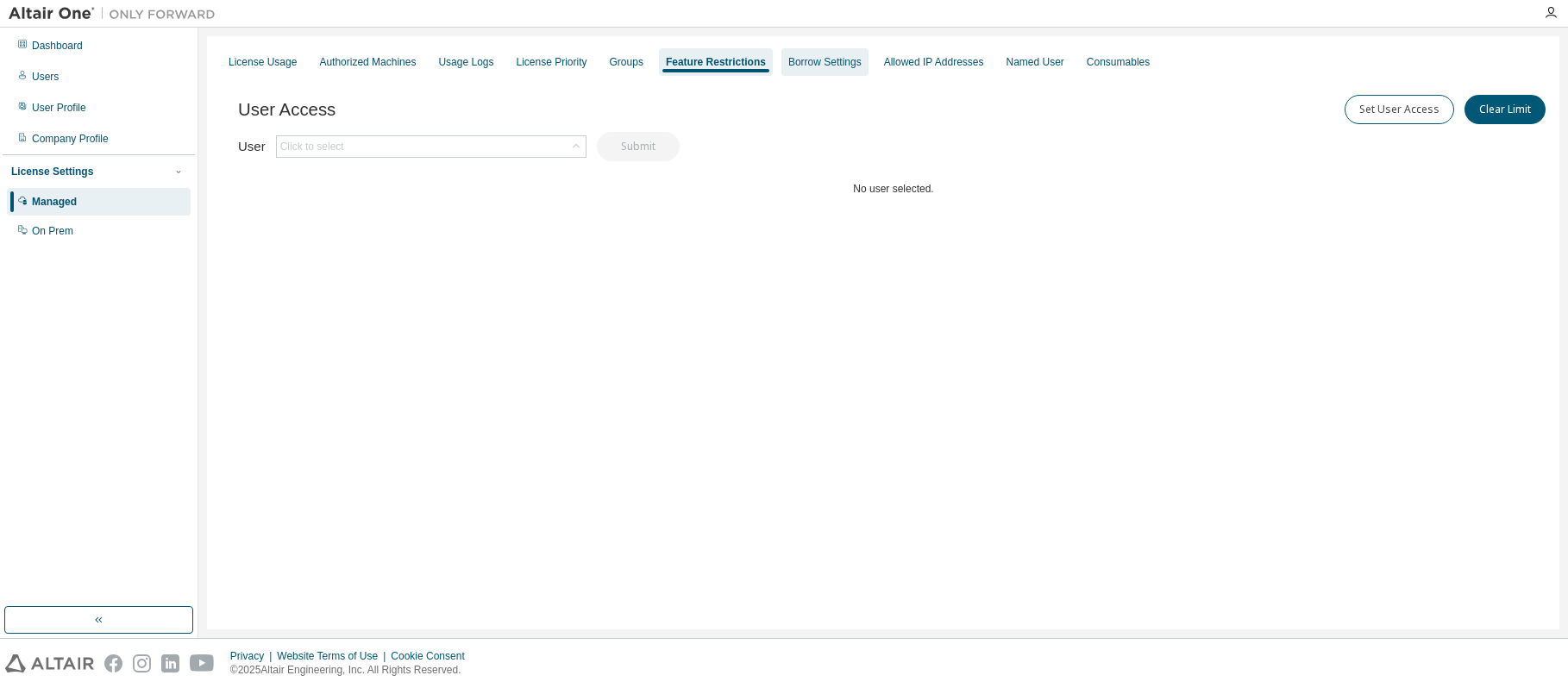
click at [833, 66] on div "Borrow Settings" at bounding box center [824, 62] width 73 height 14
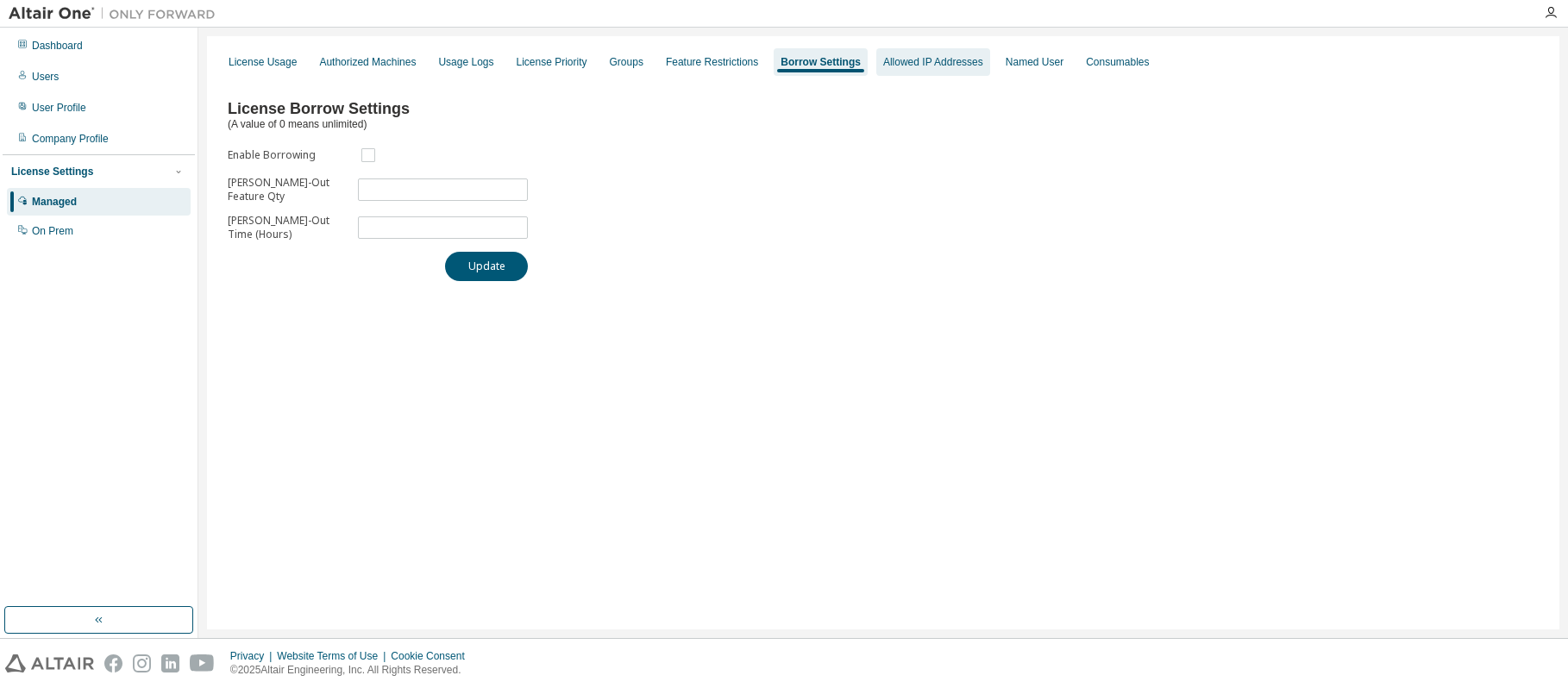
click at [903, 66] on div "Allowed IP Addresses" at bounding box center [933, 62] width 100 height 14
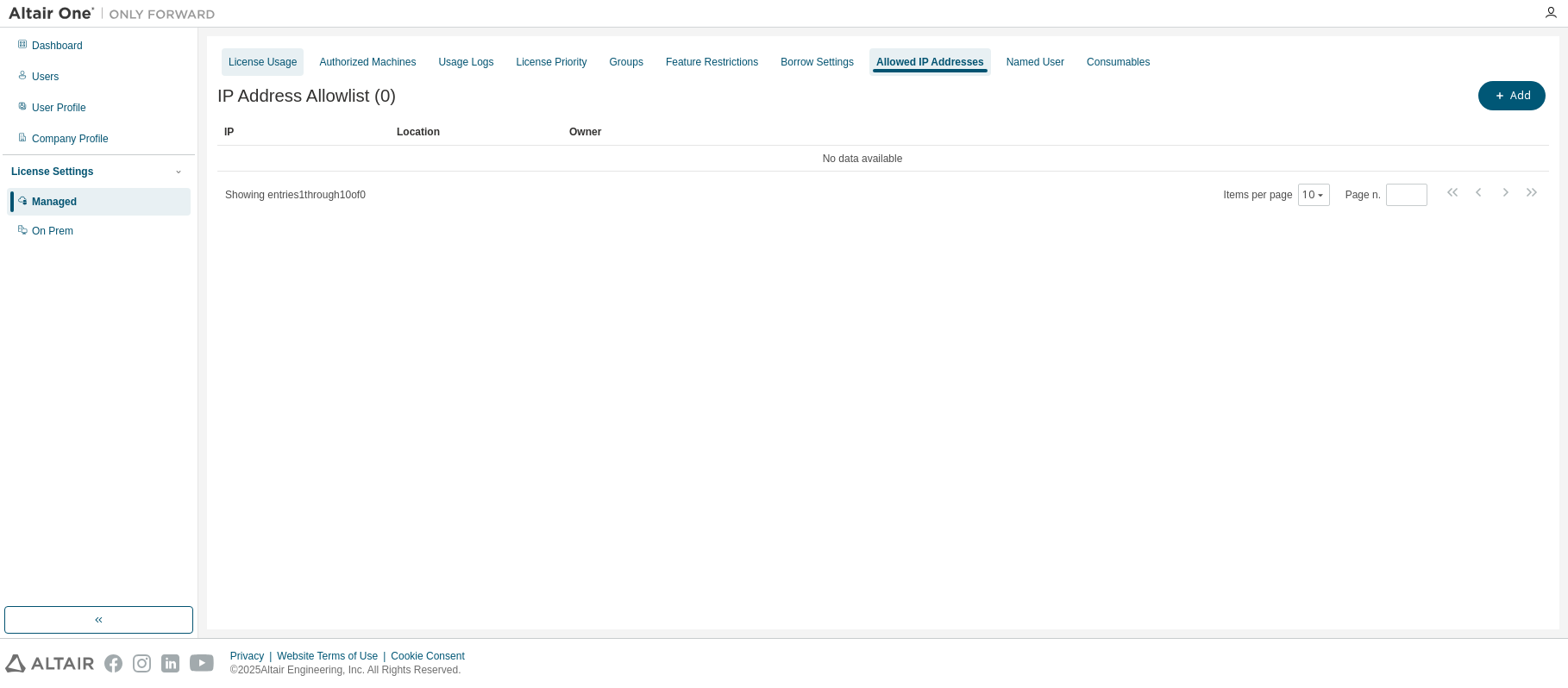
click at [248, 65] on div "License Usage" at bounding box center [262, 62] width 68 height 14
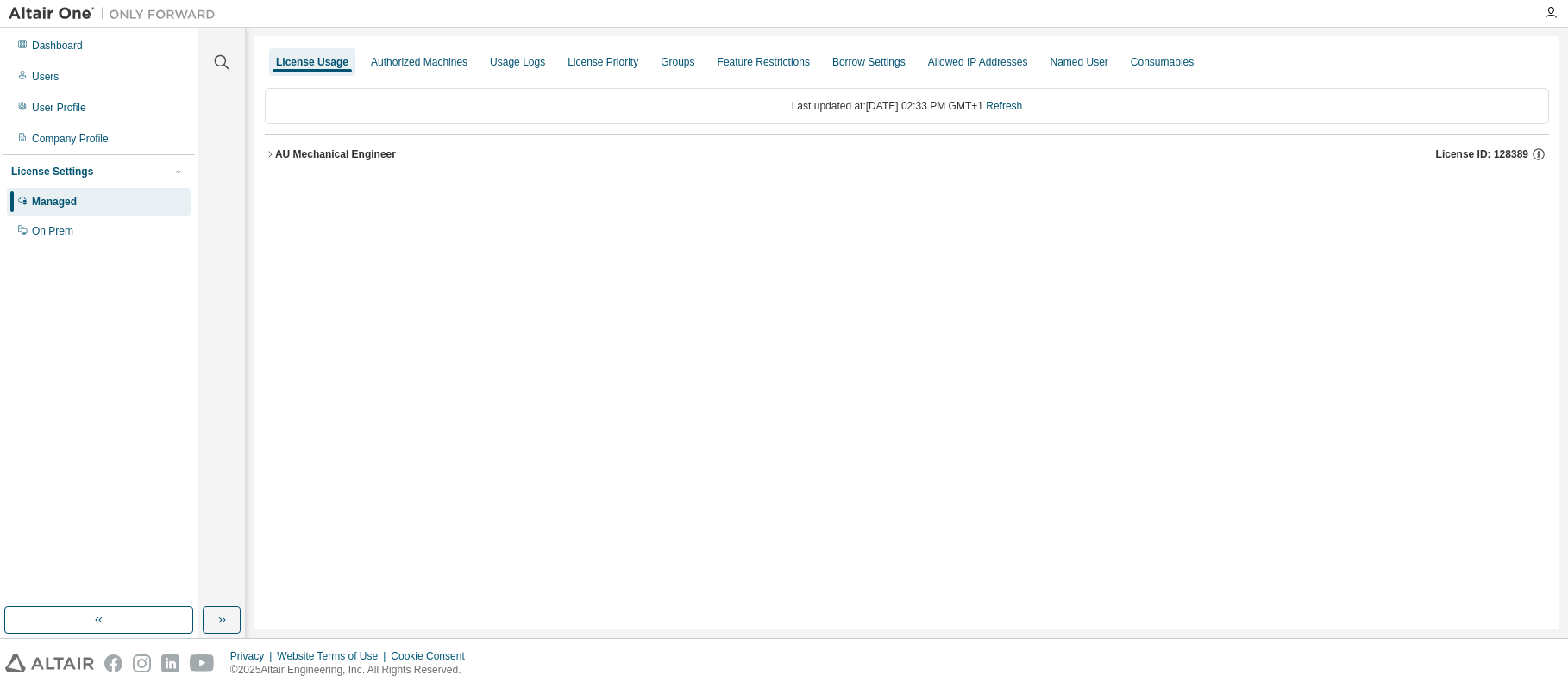
drag, startPoint x: 322, startPoint y: 156, endPoint x: 298, endPoint y: 155, distance: 24.0
click at [298, 155] on div "AU Mechanical Engineer" at bounding box center [335, 154] width 121 height 14
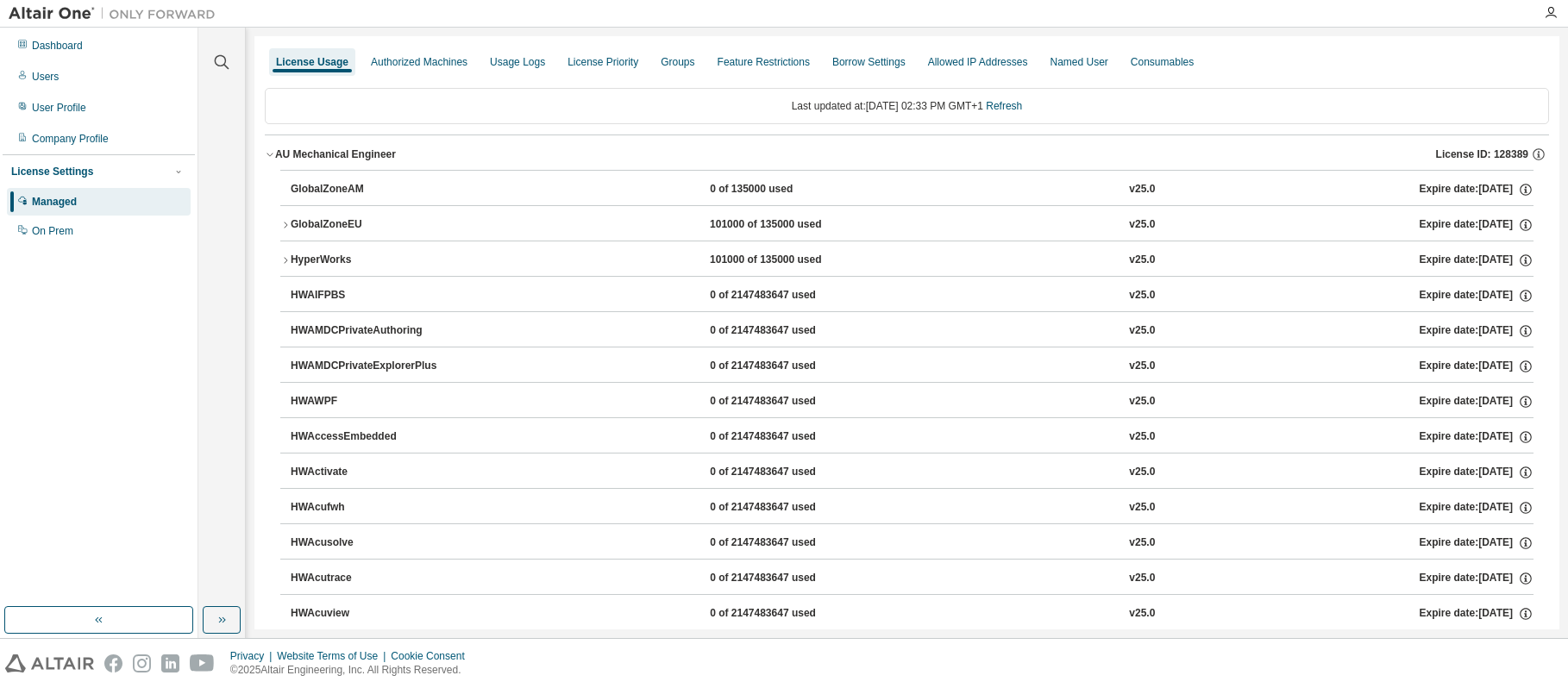
click at [285, 221] on icon "button" at bounding box center [285, 224] width 10 height 10
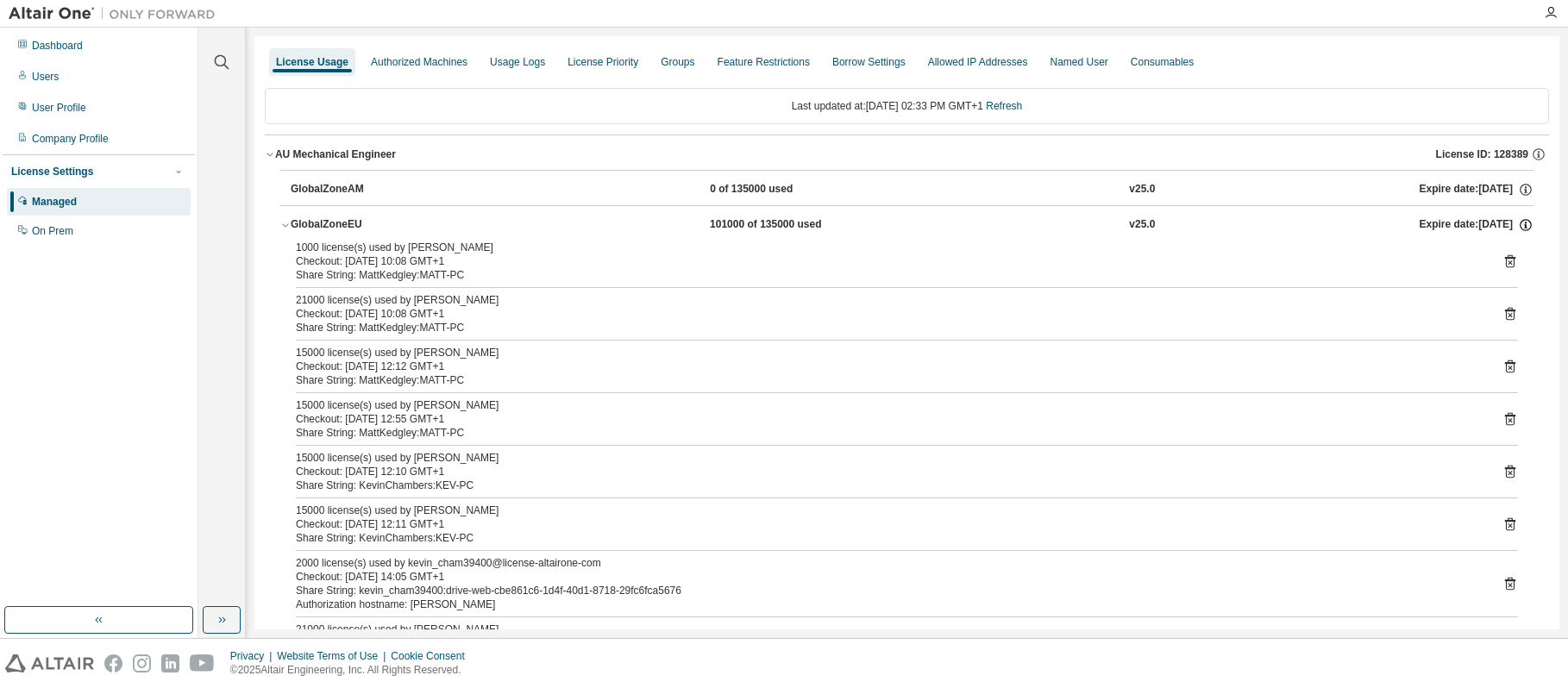
click at [1520, 224] on icon "button" at bounding box center [1525, 224] width 16 height 16
click at [45, 233] on div "On Prem" at bounding box center [53, 231] width 42 height 14
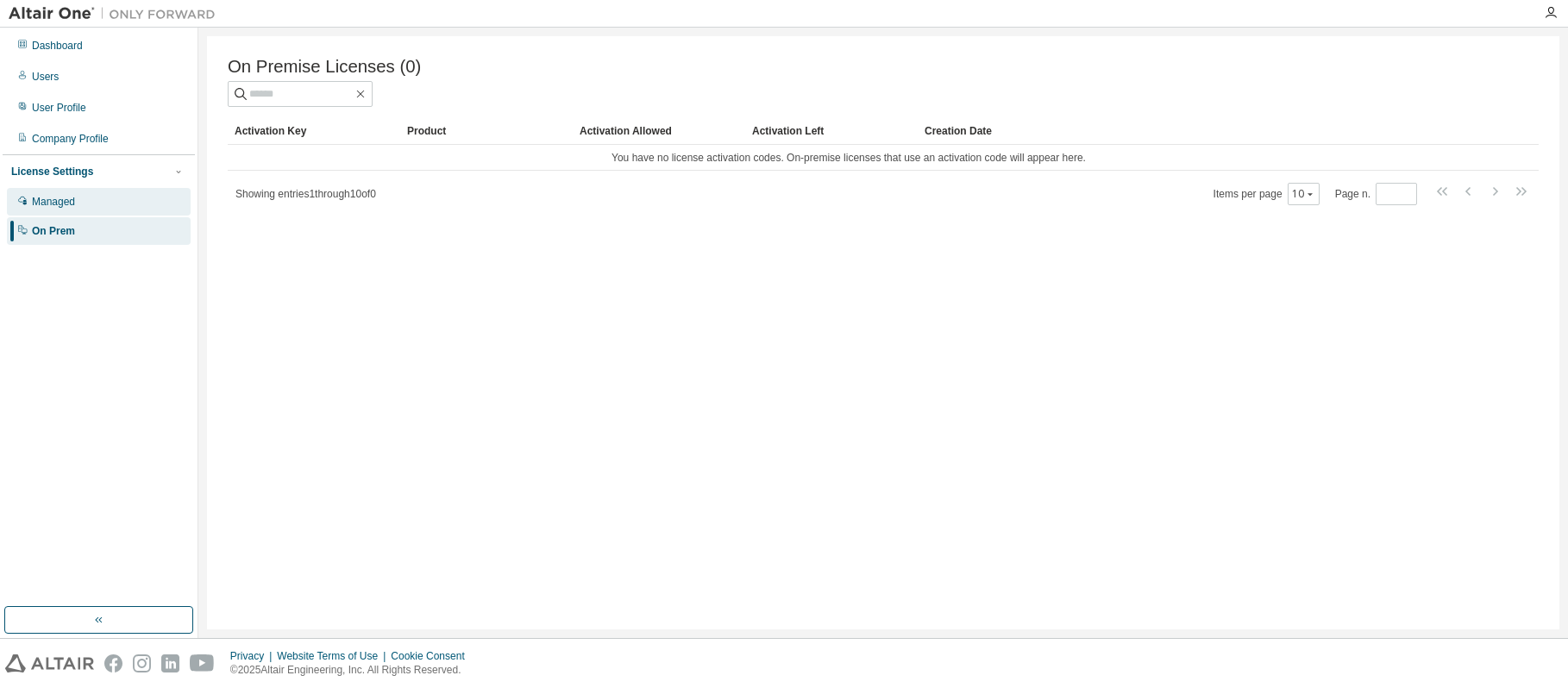
click at [57, 193] on div "Managed" at bounding box center [98, 202] width 184 height 28
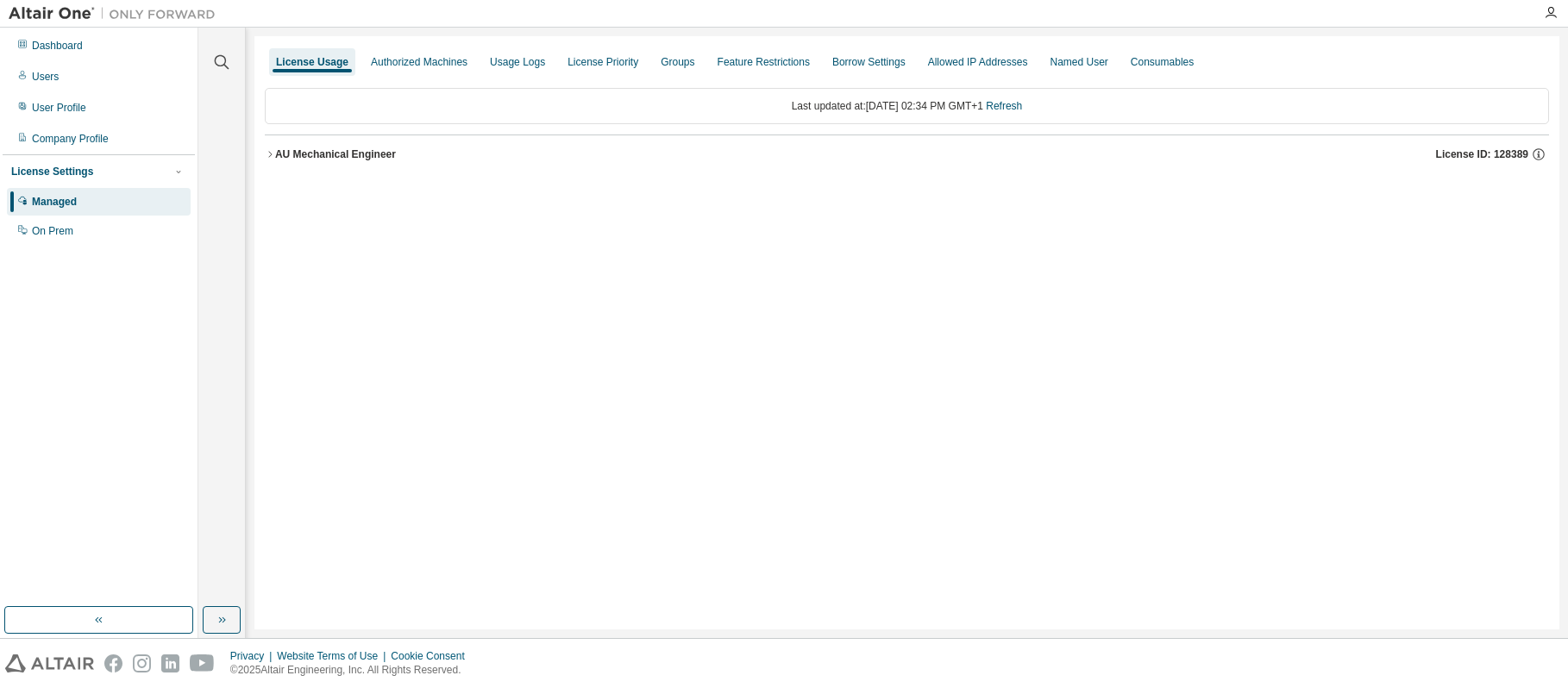
click at [270, 152] on icon "button" at bounding box center [270, 153] width 4 height 6
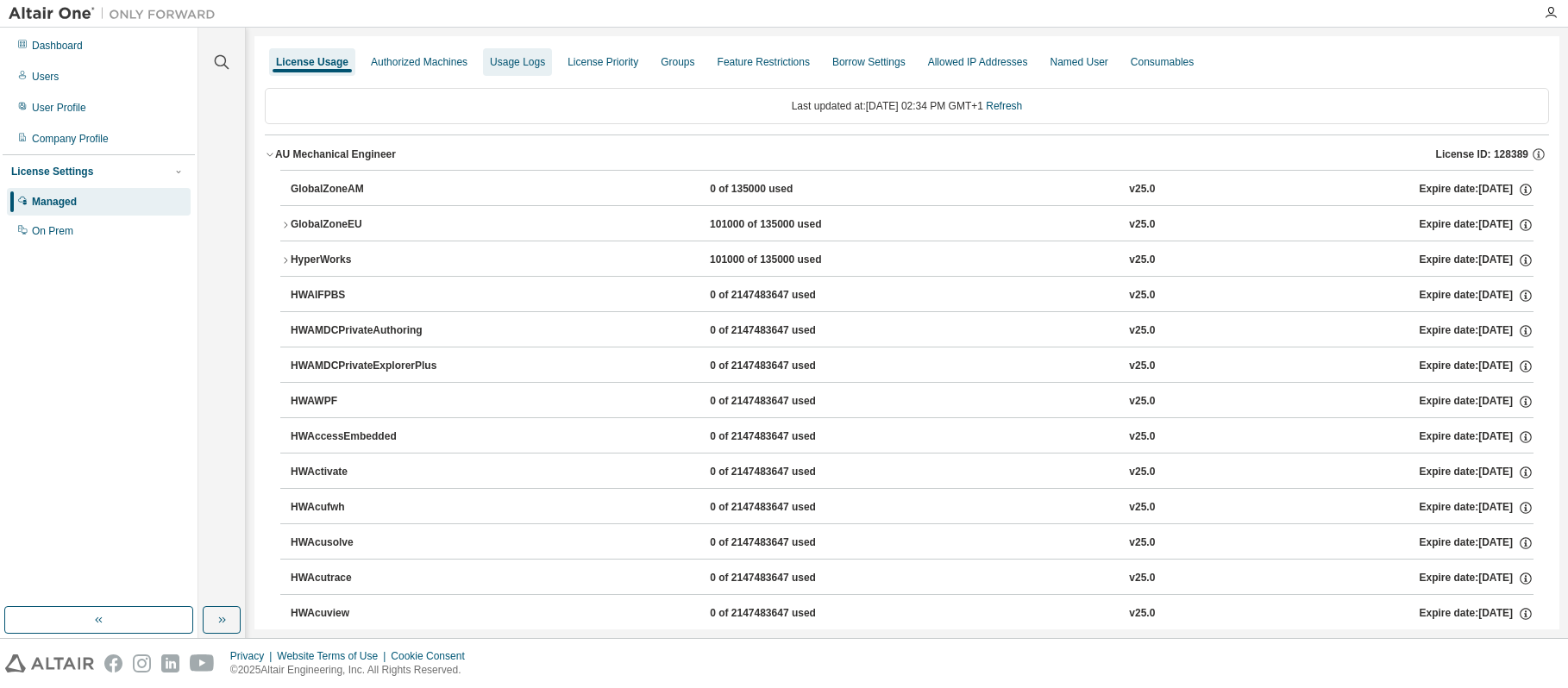
click at [514, 64] on div "Usage Logs" at bounding box center [517, 62] width 55 height 14
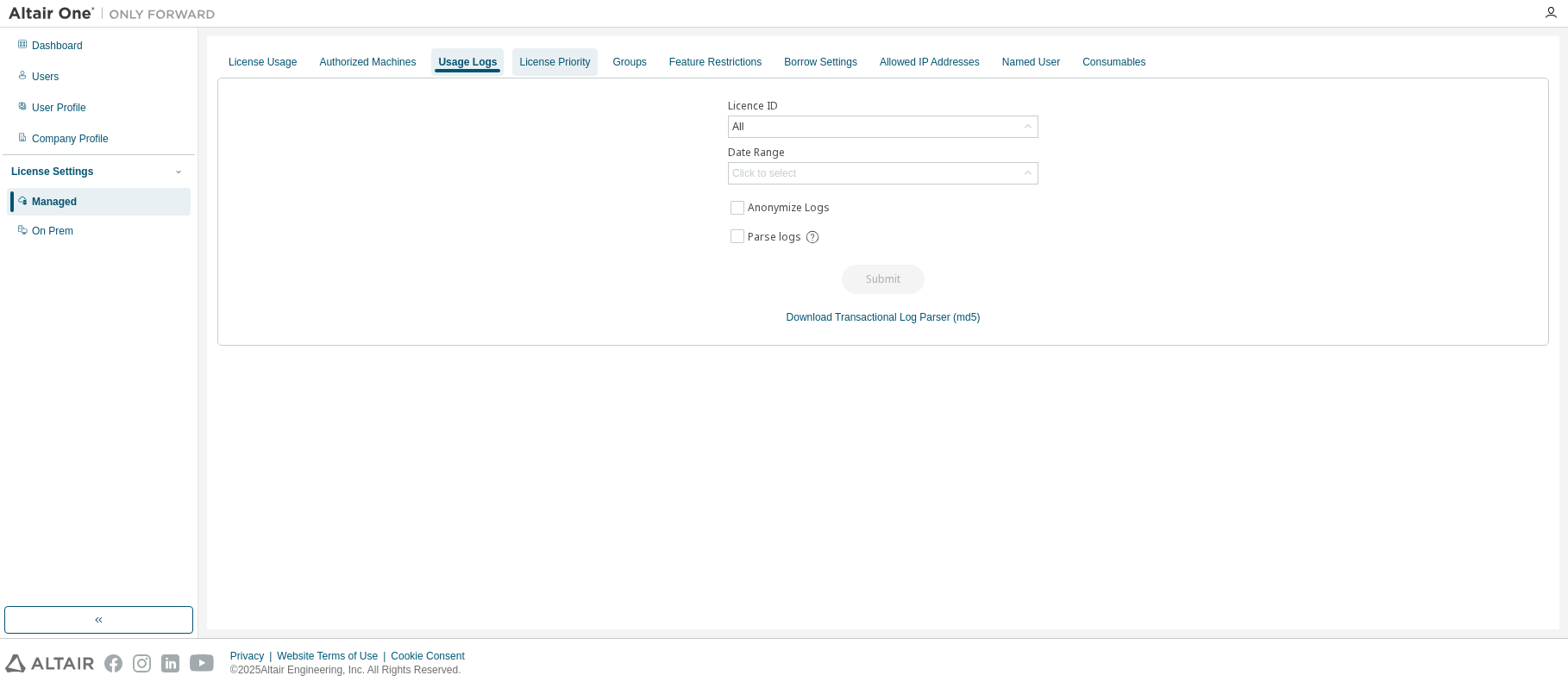
click at [544, 62] on div "License Priority" at bounding box center [554, 62] width 71 height 14
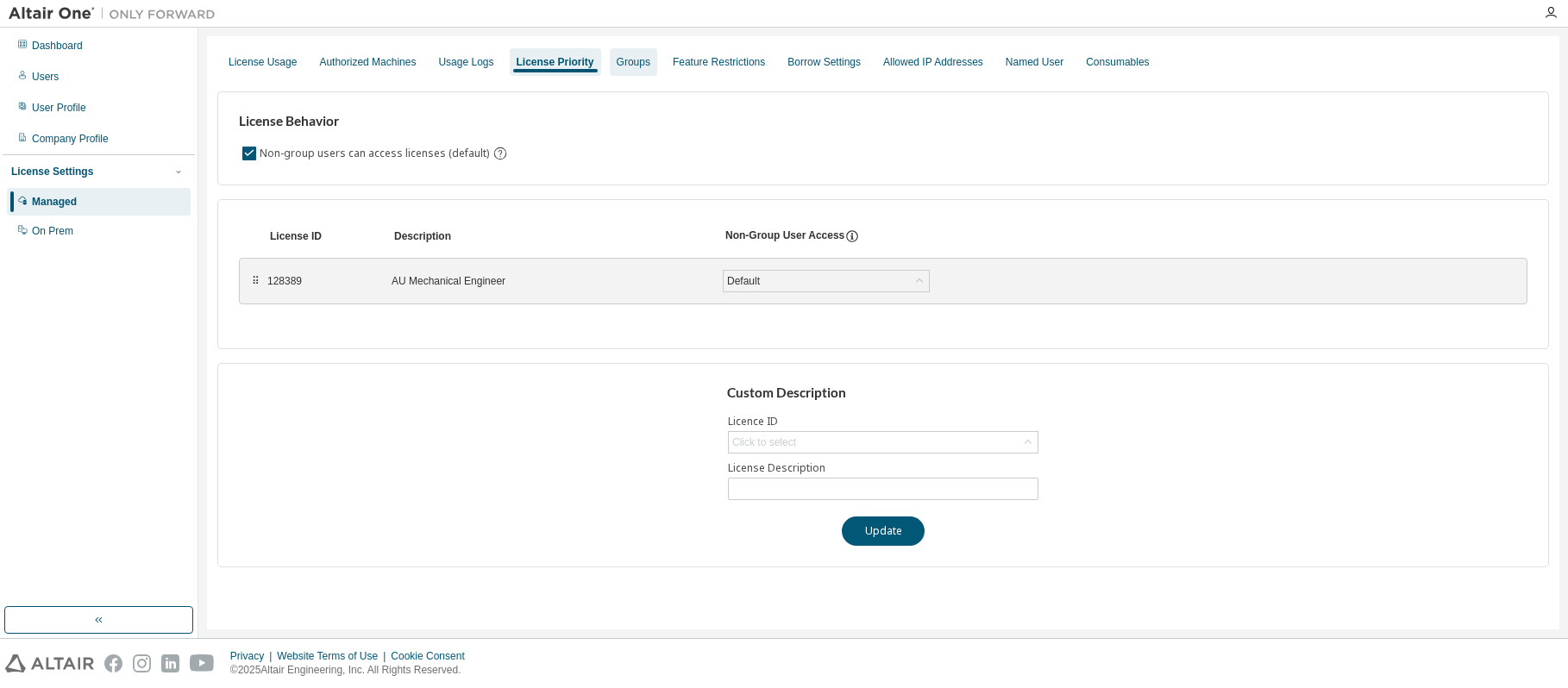
click at [631, 62] on div "Groups" at bounding box center [634, 62] width 33 height 14
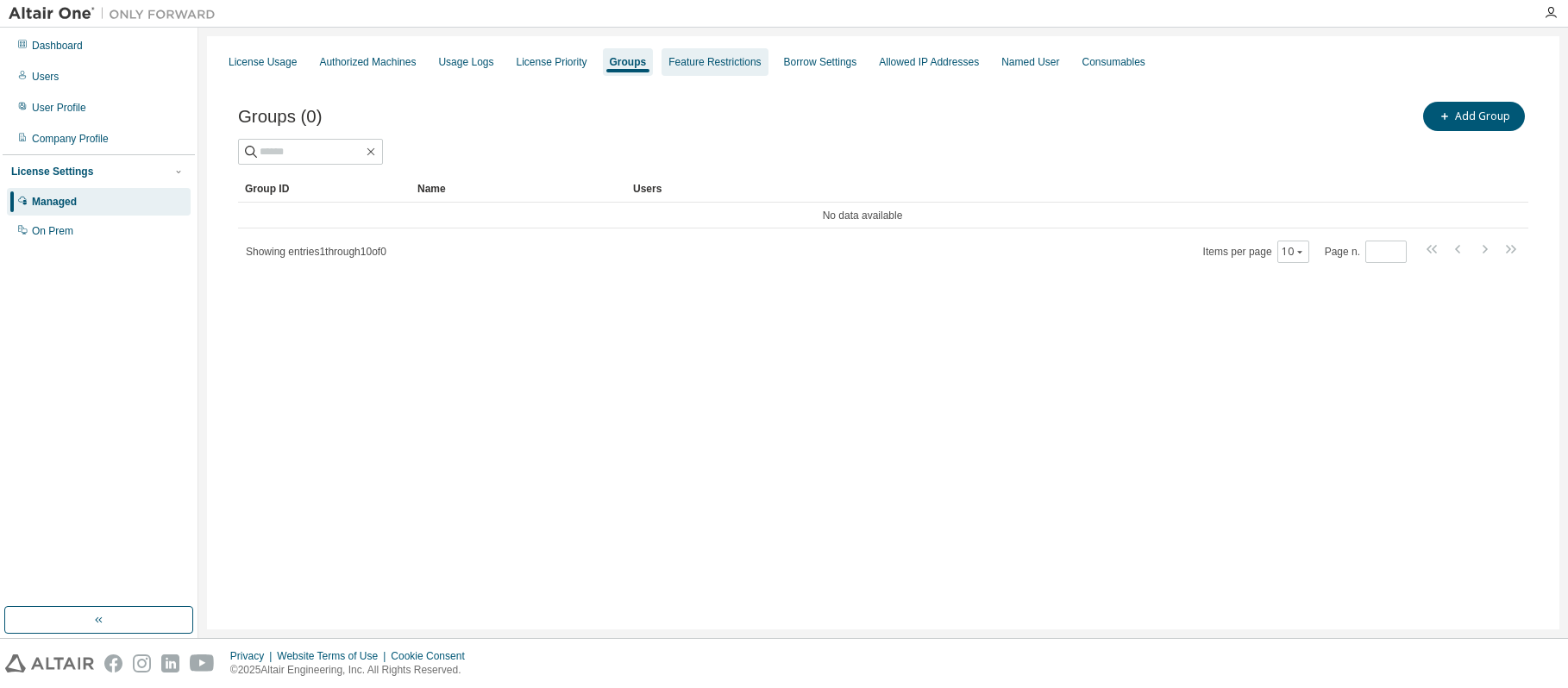
click at [695, 65] on div "Feature Restrictions" at bounding box center [715, 62] width 92 height 14
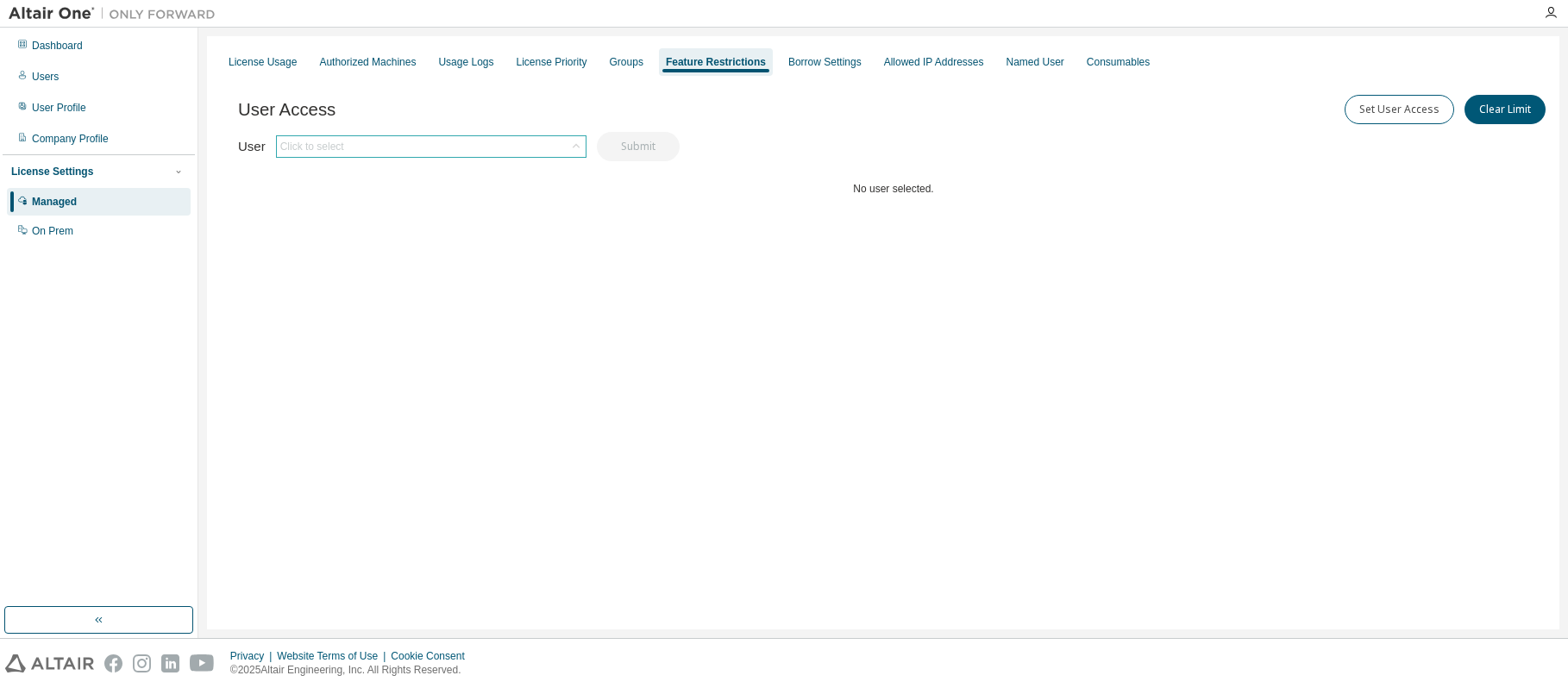
click at [574, 145] on icon at bounding box center [575, 146] width 6 height 5
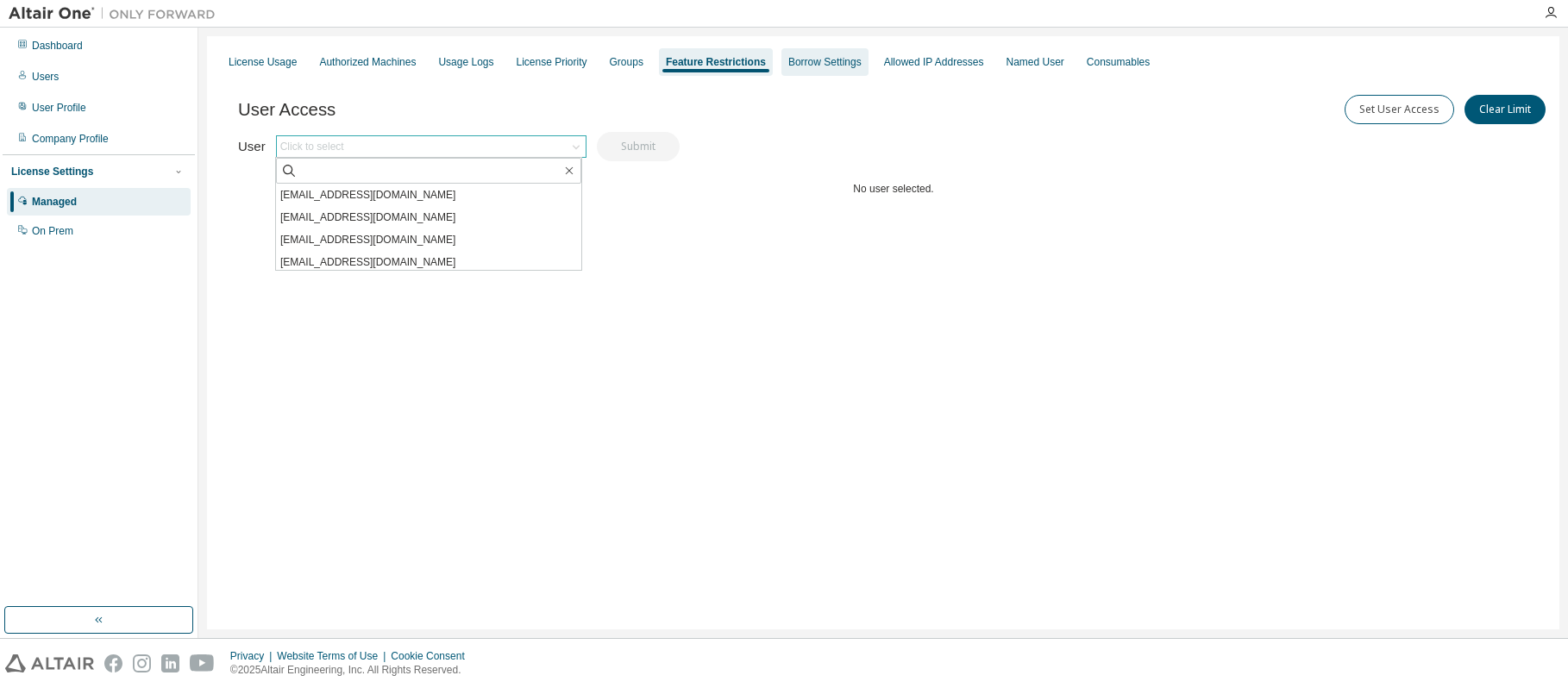
click at [825, 65] on div "Borrow Settings" at bounding box center [824, 62] width 73 height 14
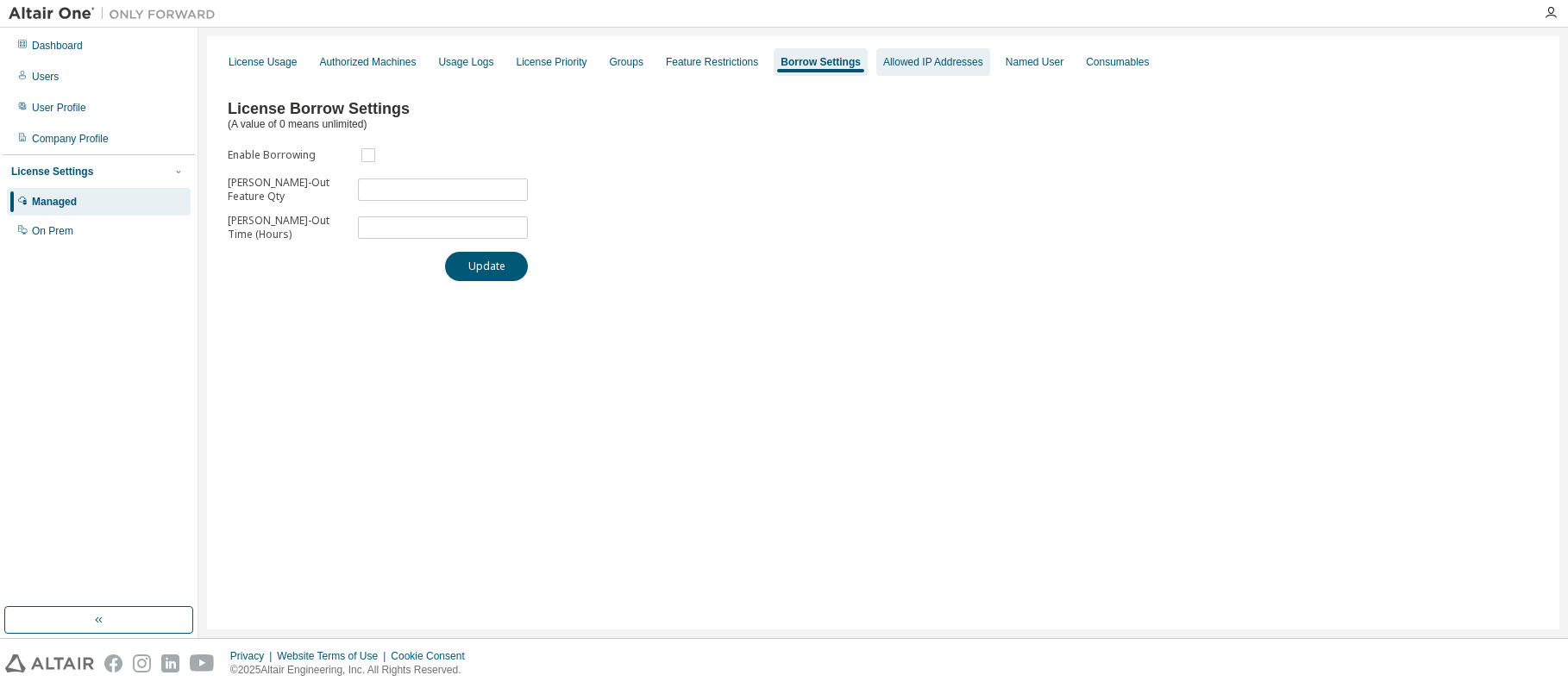
click at [915, 63] on div "Allowed IP Addresses" at bounding box center [933, 62] width 100 height 14
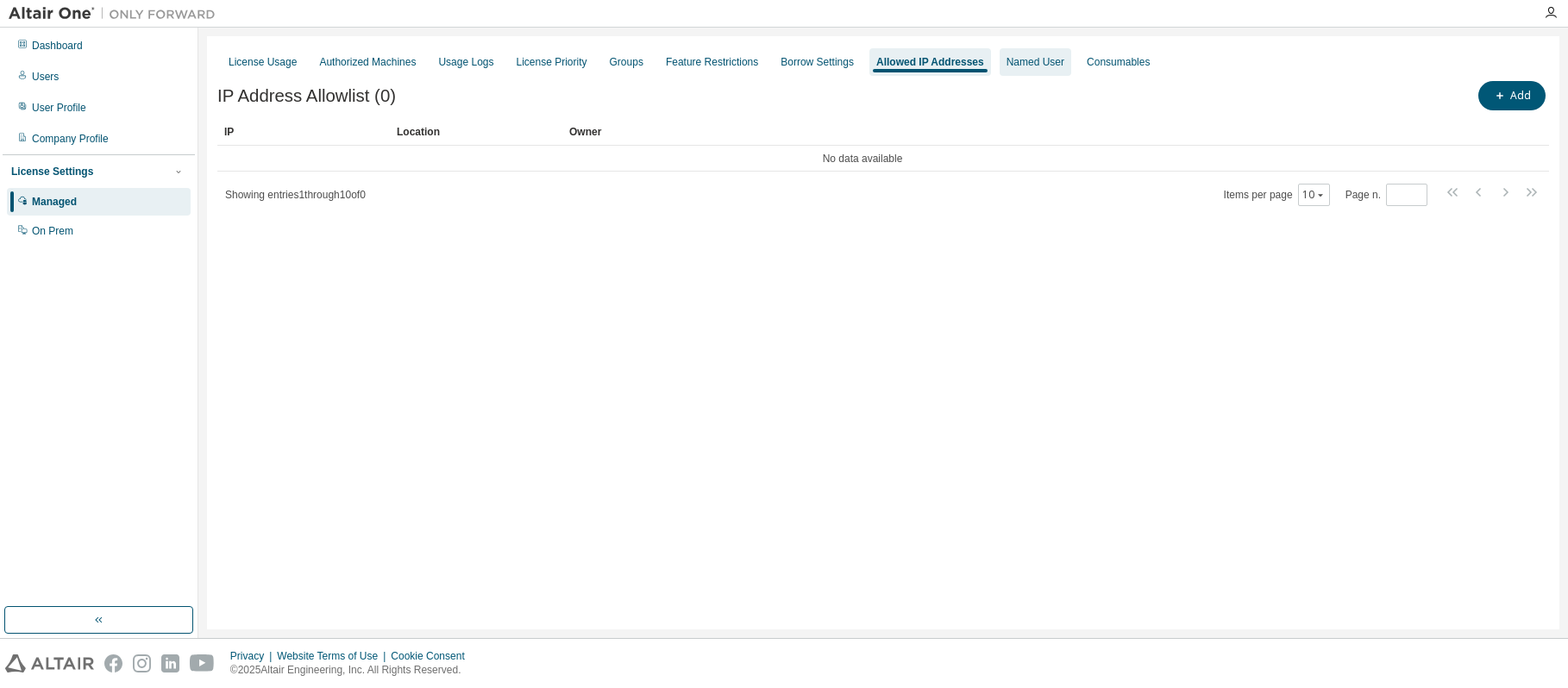
click at [1023, 63] on div "Named User" at bounding box center [1036, 62] width 58 height 14
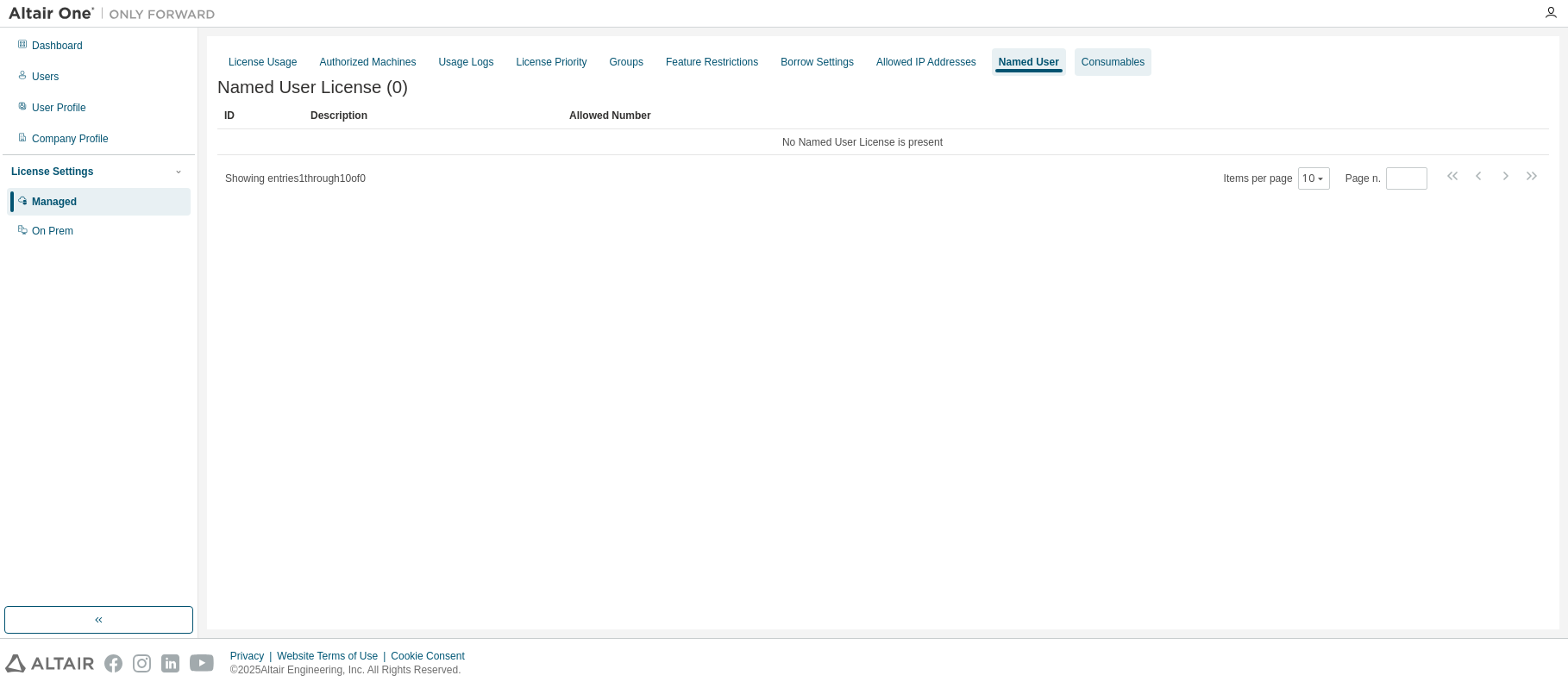
click at [1112, 59] on div "Consumables" at bounding box center [1113, 62] width 63 height 14
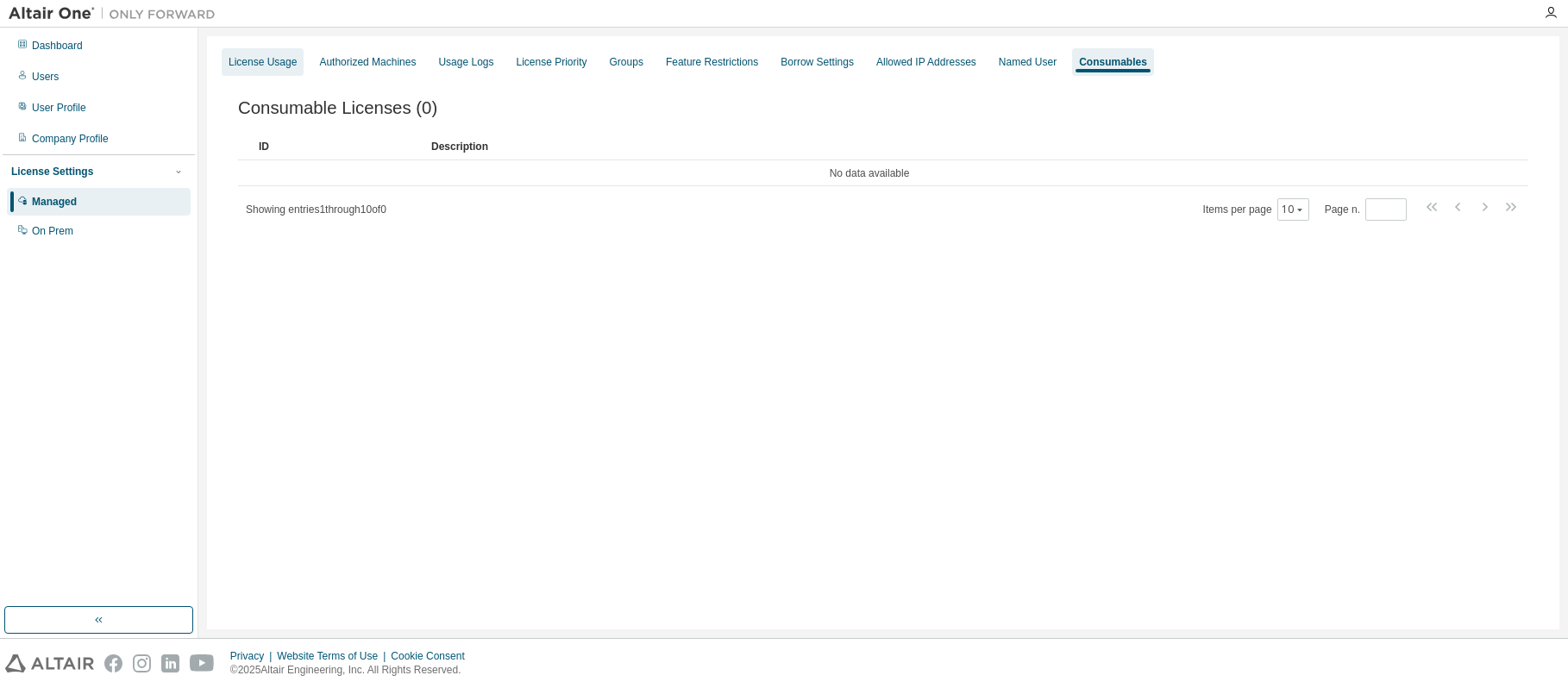
click at [258, 62] on div "License Usage" at bounding box center [262, 62] width 68 height 14
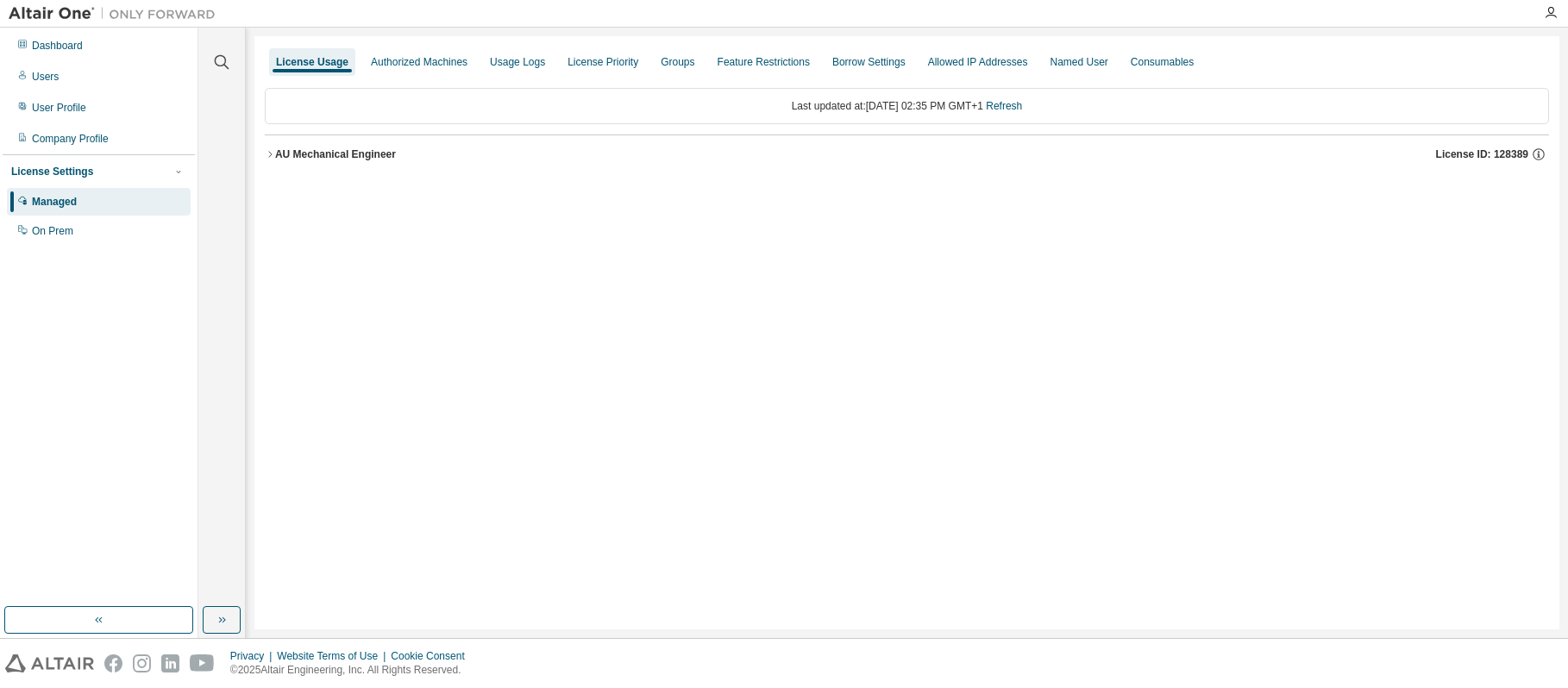
click at [270, 154] on icon "button" at bounding box center [270, 154] width 10 height 10
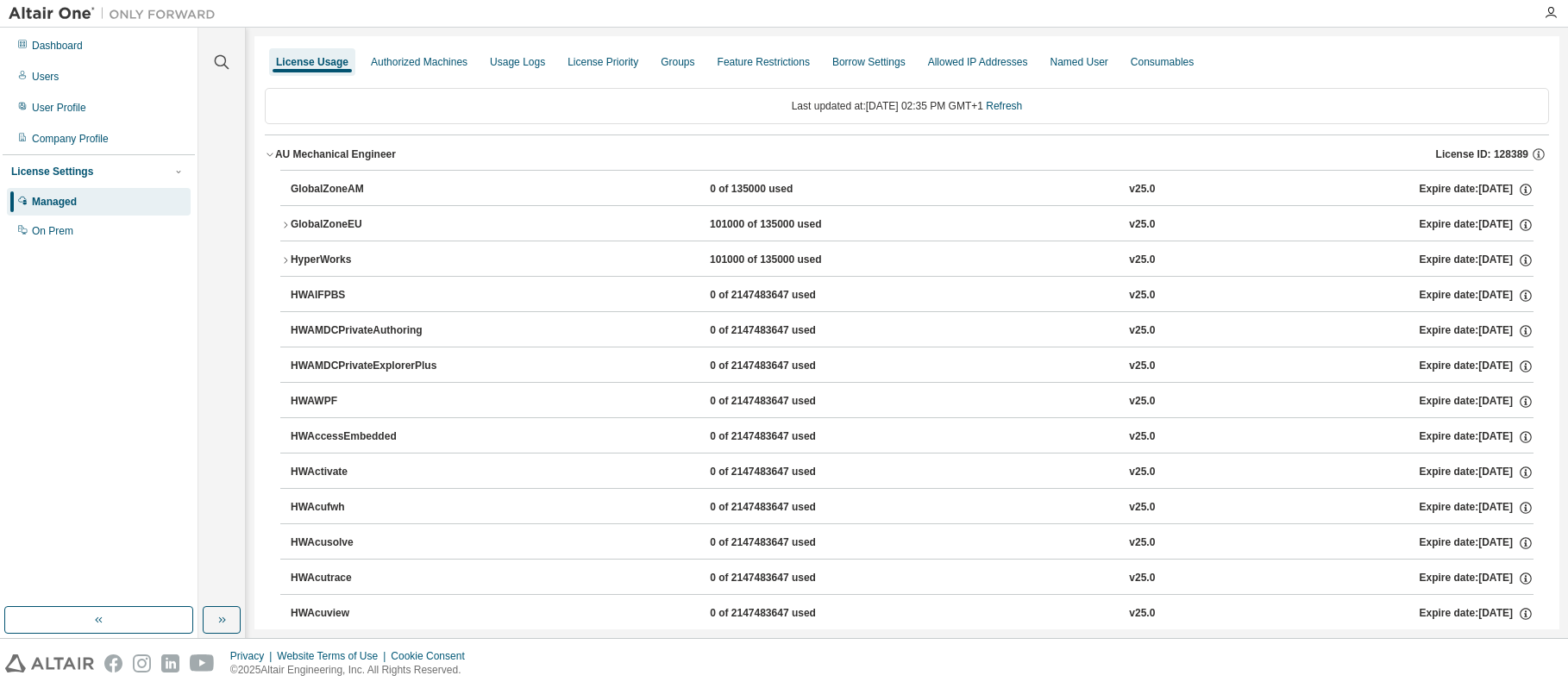
click at [285, 224] on icon "button" at bounding box center [285, 224] width 10 height 10
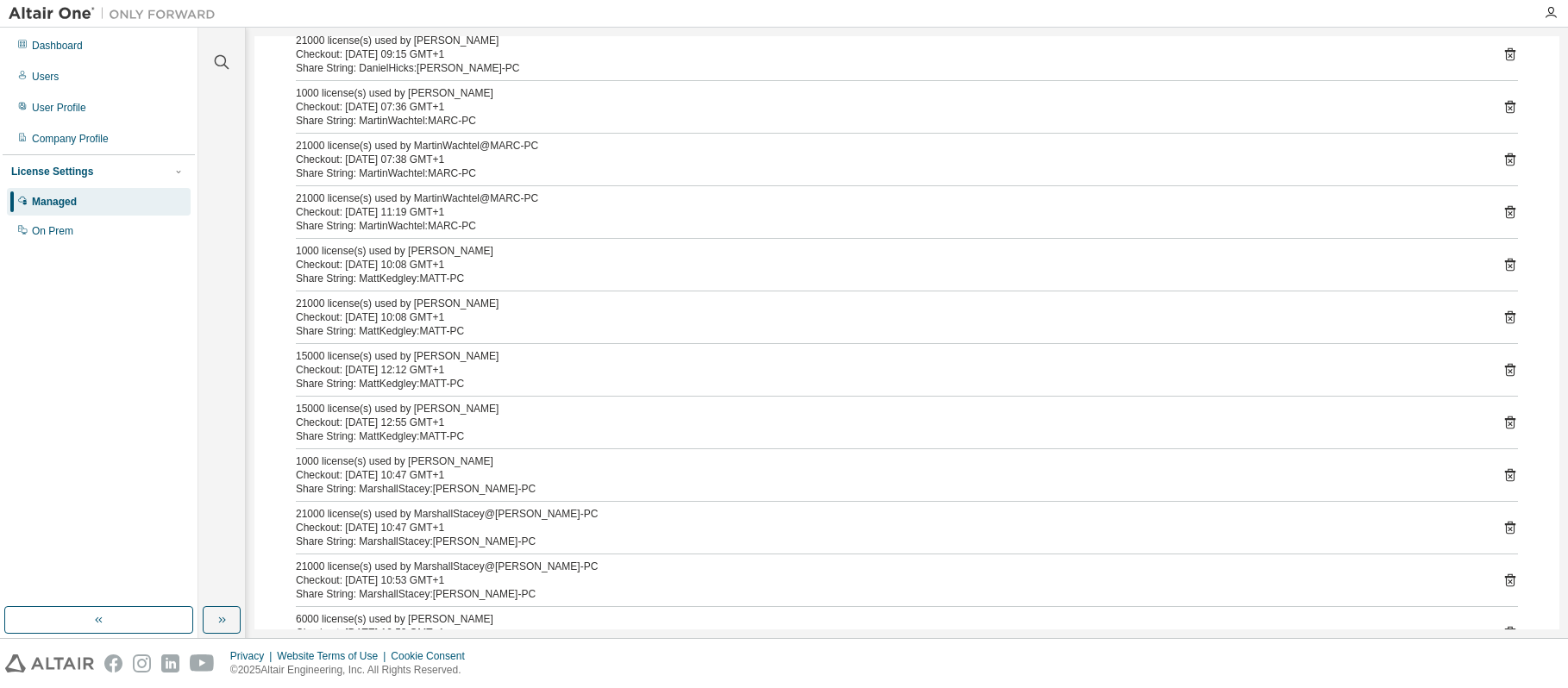
scroll to position [517, 0]
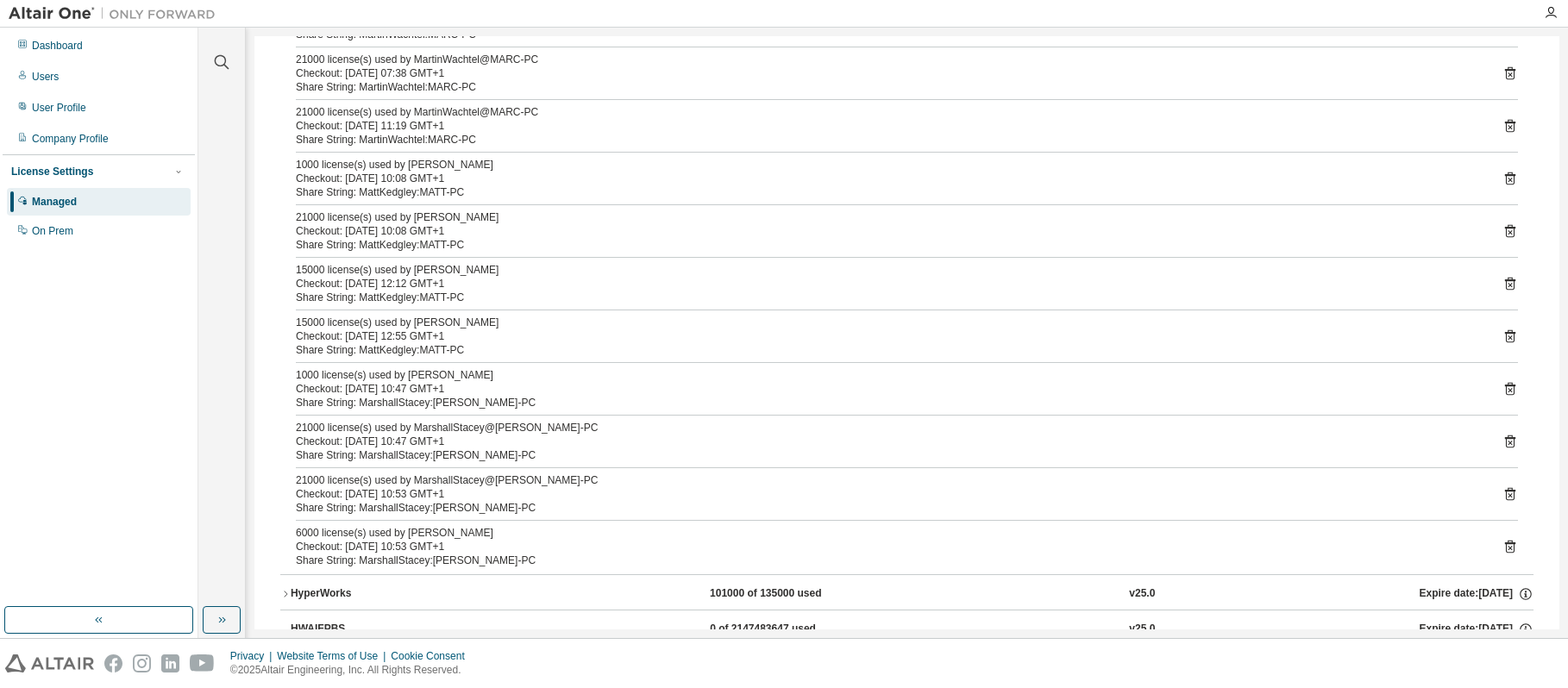
click at [285, 591] on icon "button" at bounding box center [285, 594] width 10 height 10
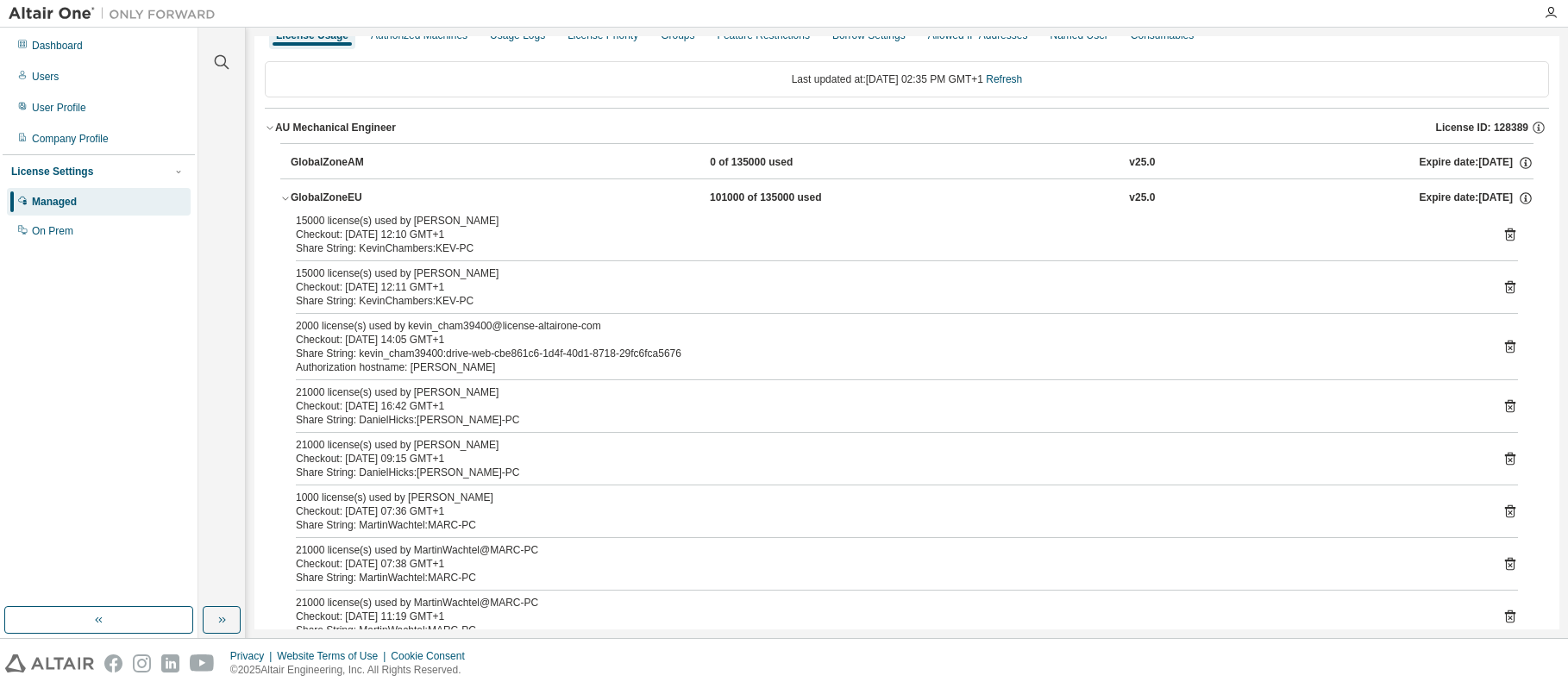
scroll to position [0, 0]
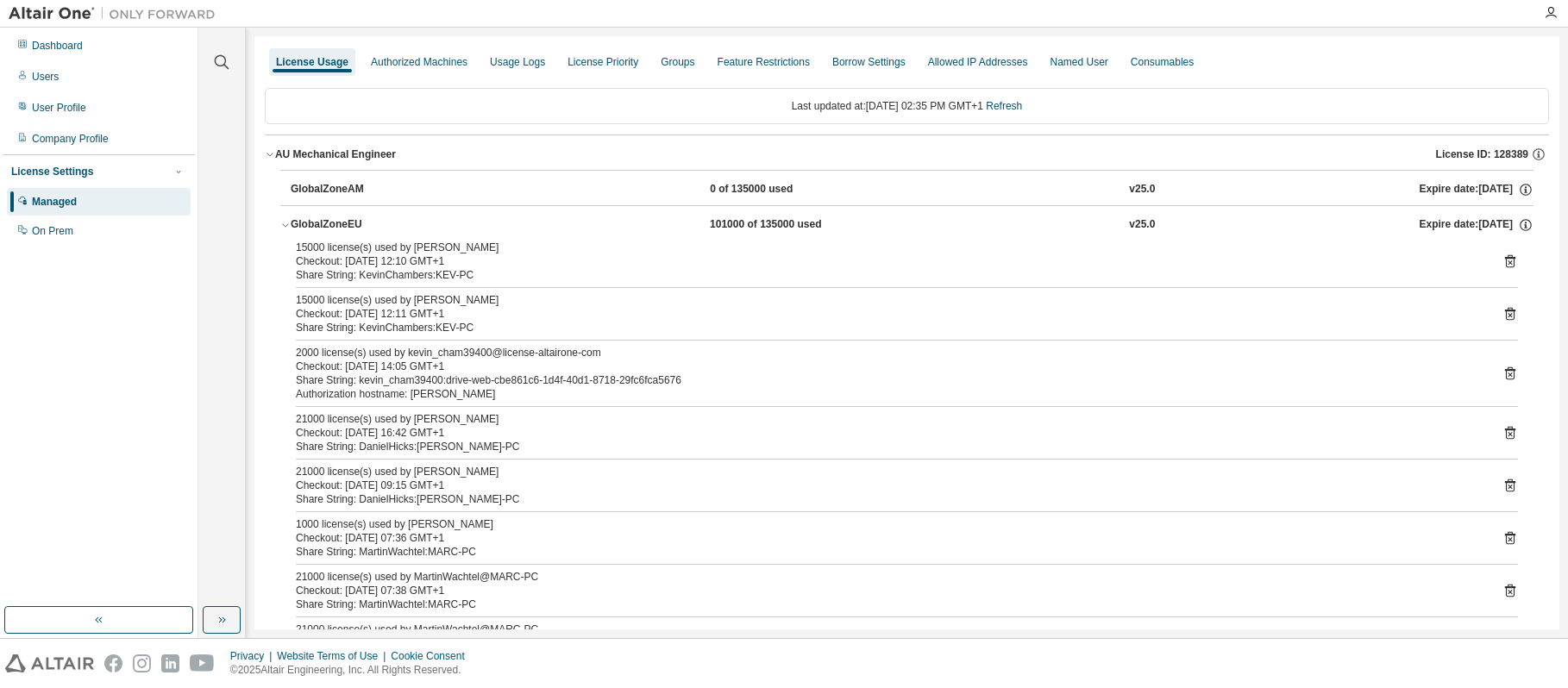
click at [286, 227] on icon "button" at bounding box center [285, 224] width 10 height 10
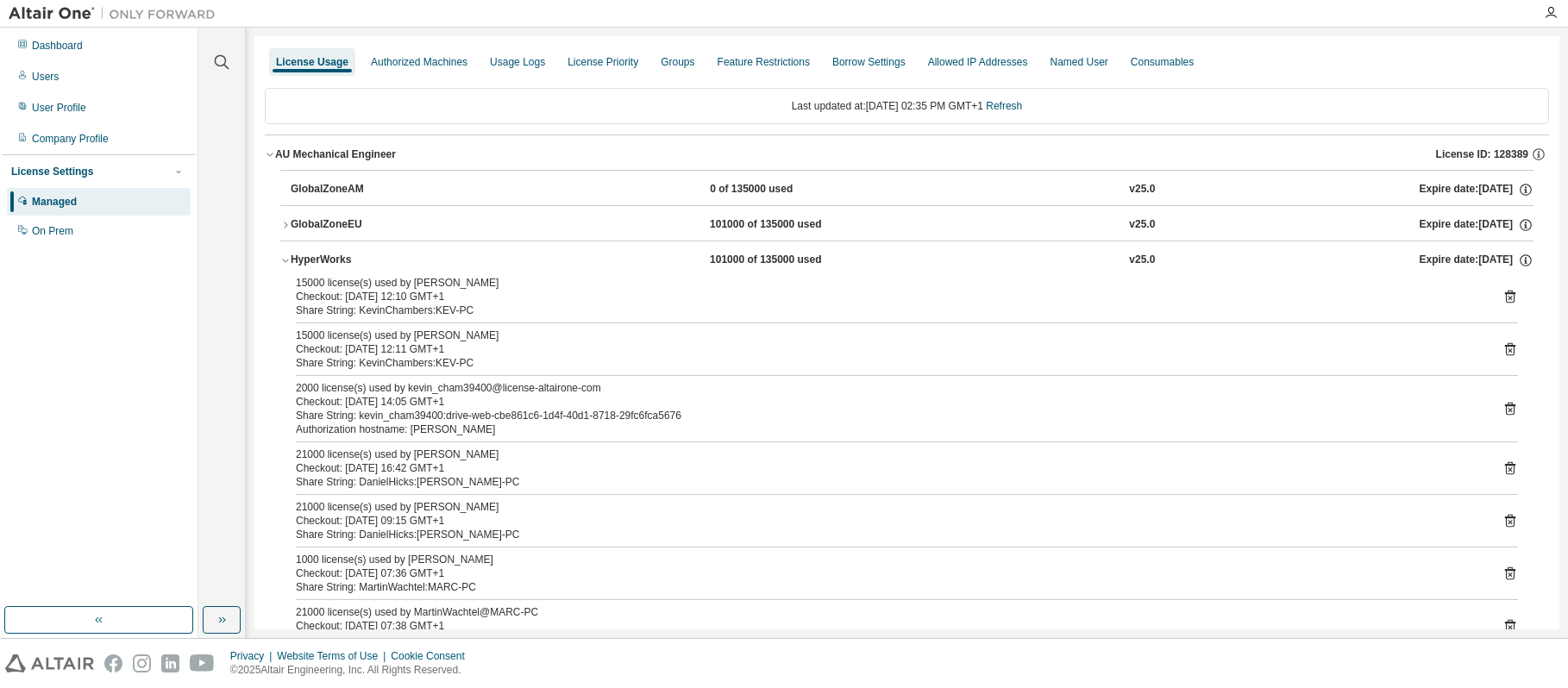
click at [287, 258] on icon "button" at bounding box center [285, 260] width 10 height 10
